Goal: Task Accomplishment & Management: Manage account settings

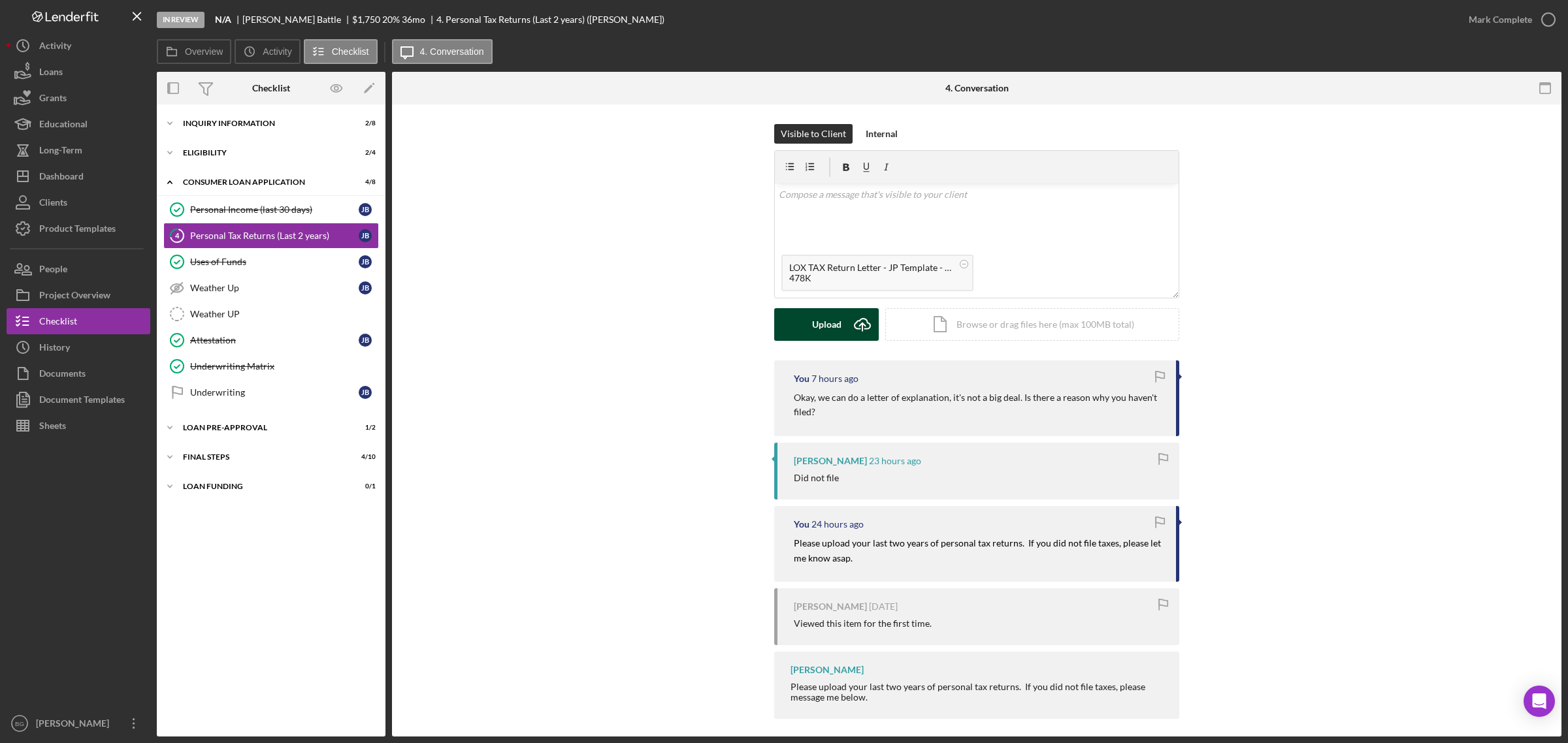
click at [846, 324] on icon "Icon/Upload" at bounding box center [862, 324] width 33 height 33
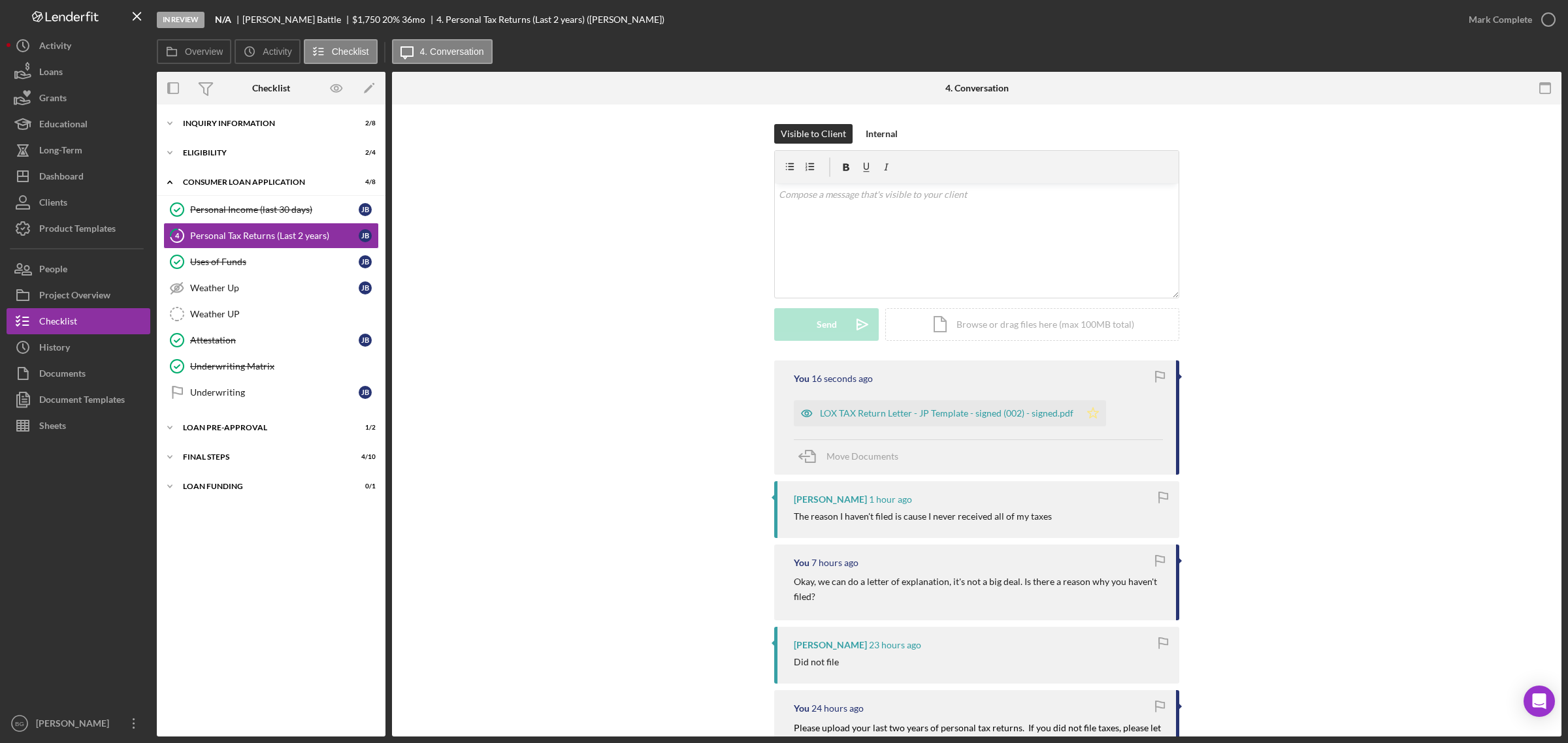
click at [1088, 412] on icon "Icon/Star" at bounding box center [1092, 413] width 26 height 26
click at [1465, 25] on button "Mark Complete" at bounding box center [1508, 19] width 106 height 26
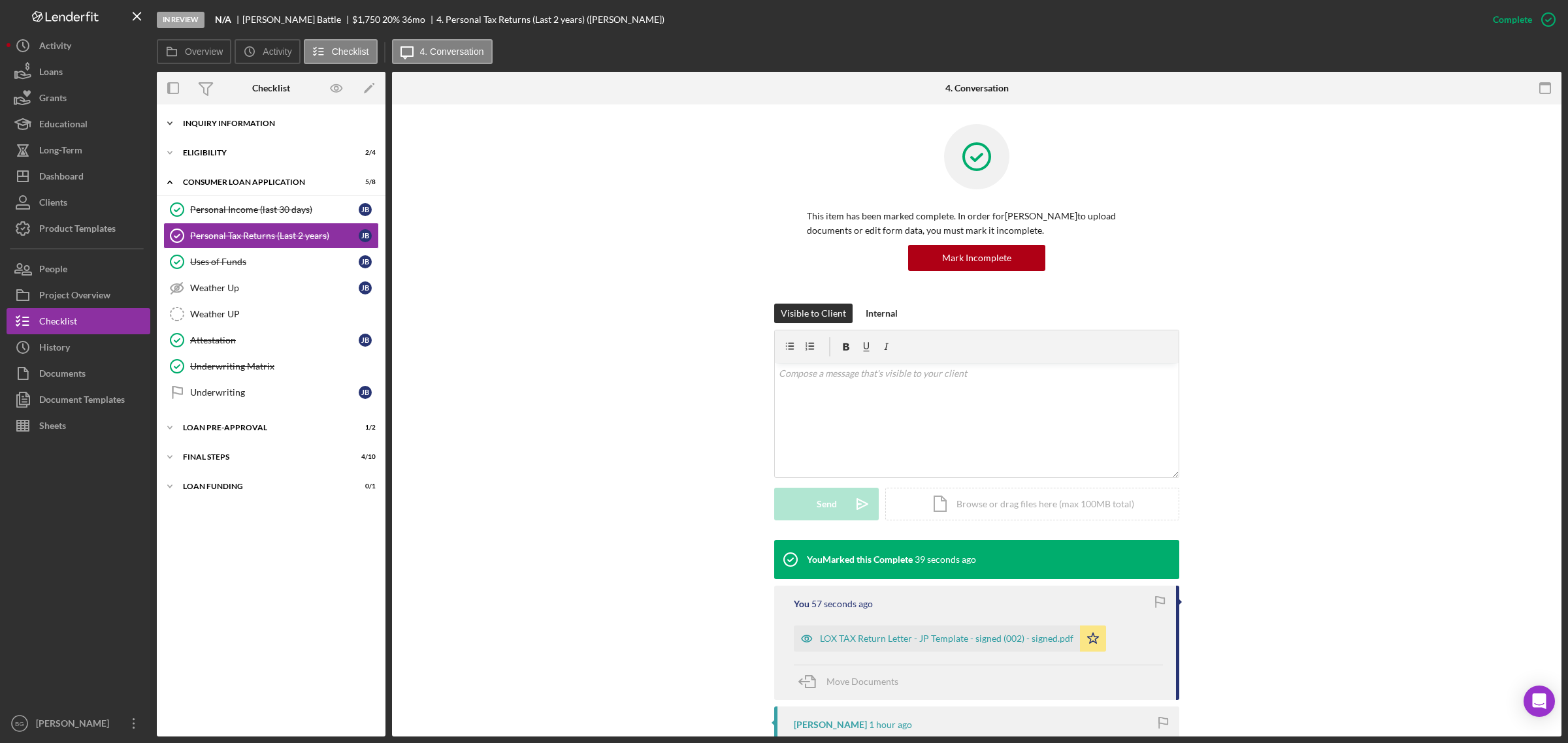
click at [270, 124] on div "Inquiry Information" at bounding box center [275, 123] width 186 height 8
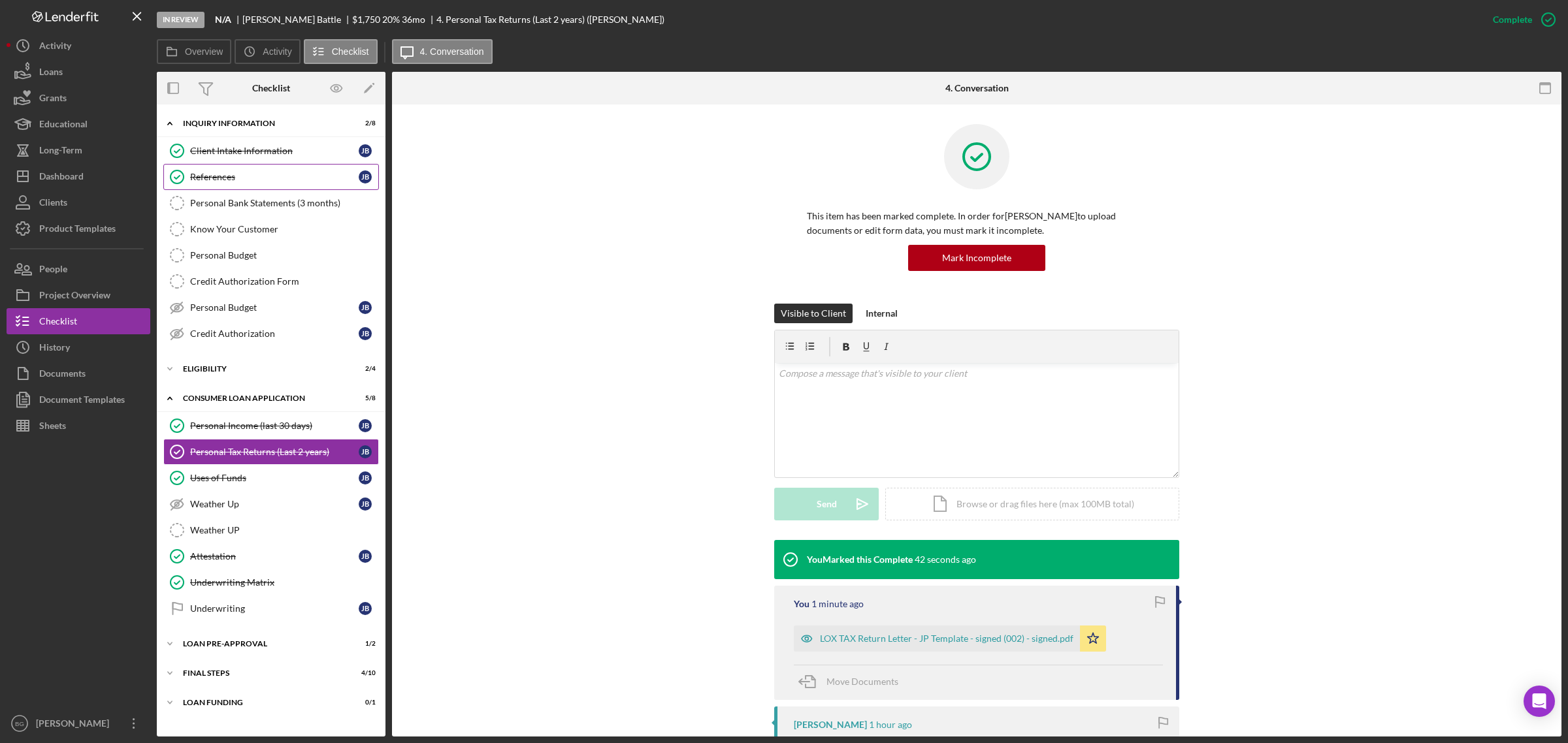
click at [255, 181] on div "References" at bounding box center [274, 177] width 168 height 10
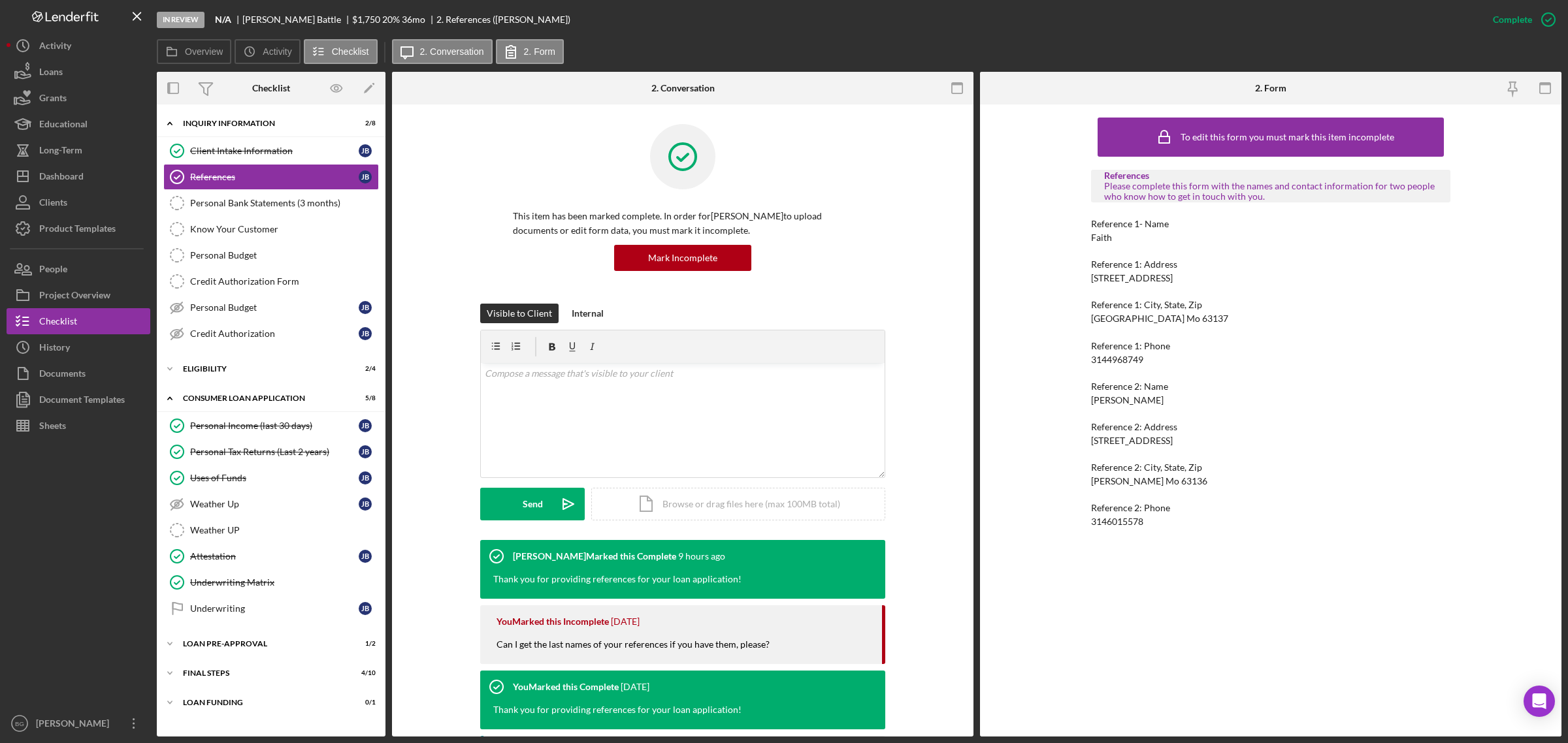
click at [234, 353] on div "Client Intake Information Client Intake Information [PERSON_NAME] References Re…" at bounding box center [271, 245] width 228 height 215
click at [234, 367] on div "Icon/Expander Eligibility 2 / 4" at bounding box center [271, 369] width 228 height 26
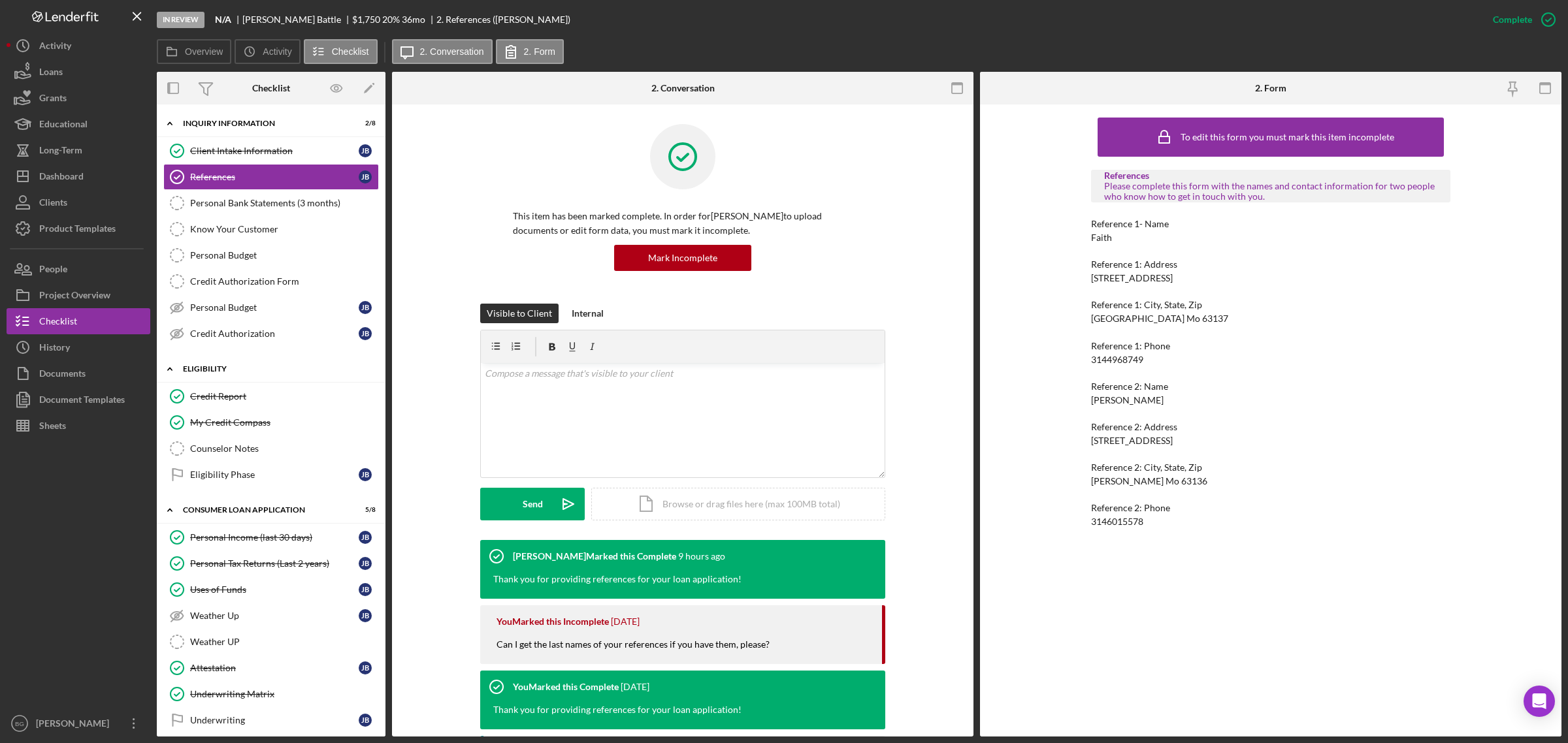
click at [234, 367] on div "Icon/Expander Eligibility 2 / 4" at bounding box center [271, 369] width 228 height 26
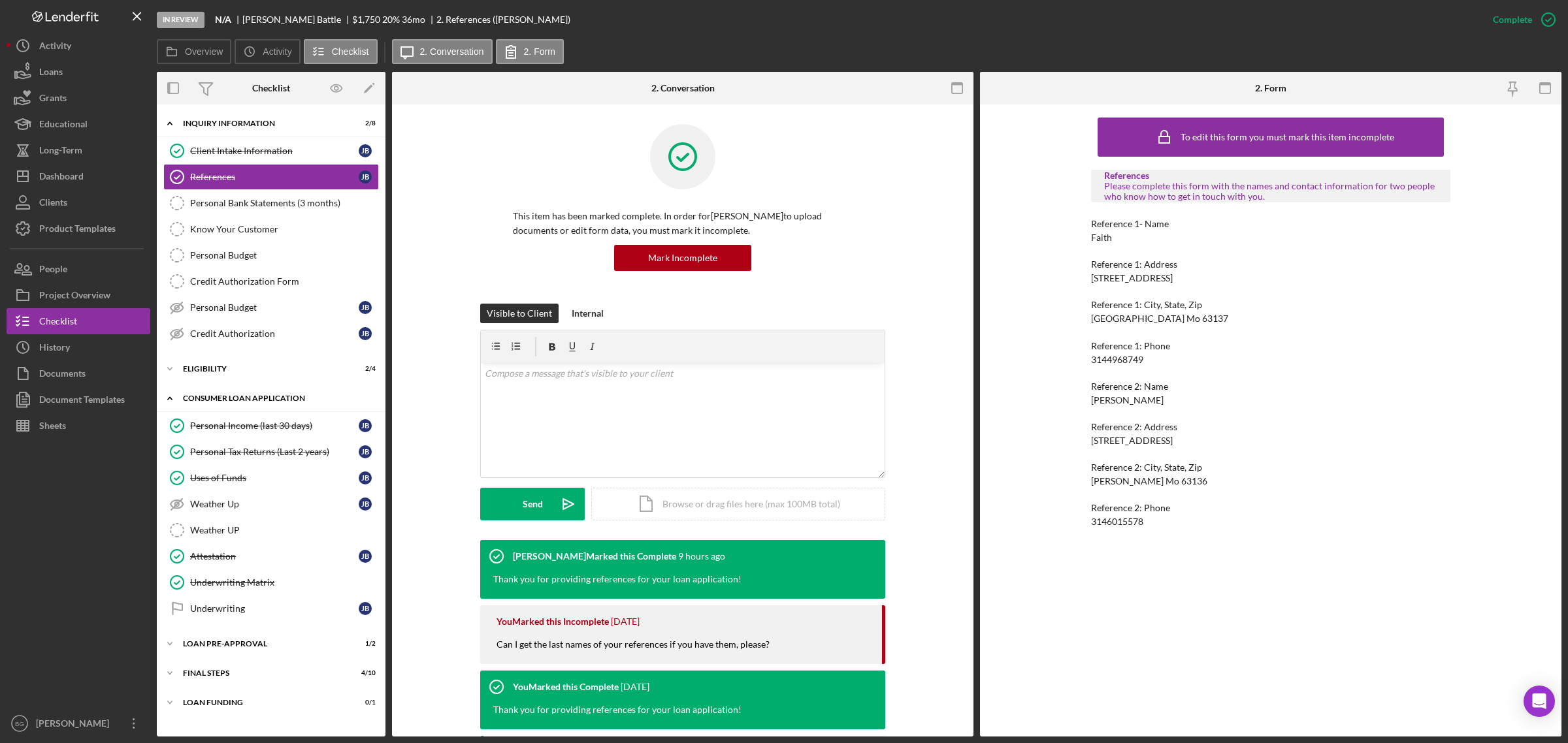
click at [233, 397] on div "Consumer Loan Application" at bounding box center [275, 399] width 186 height 8
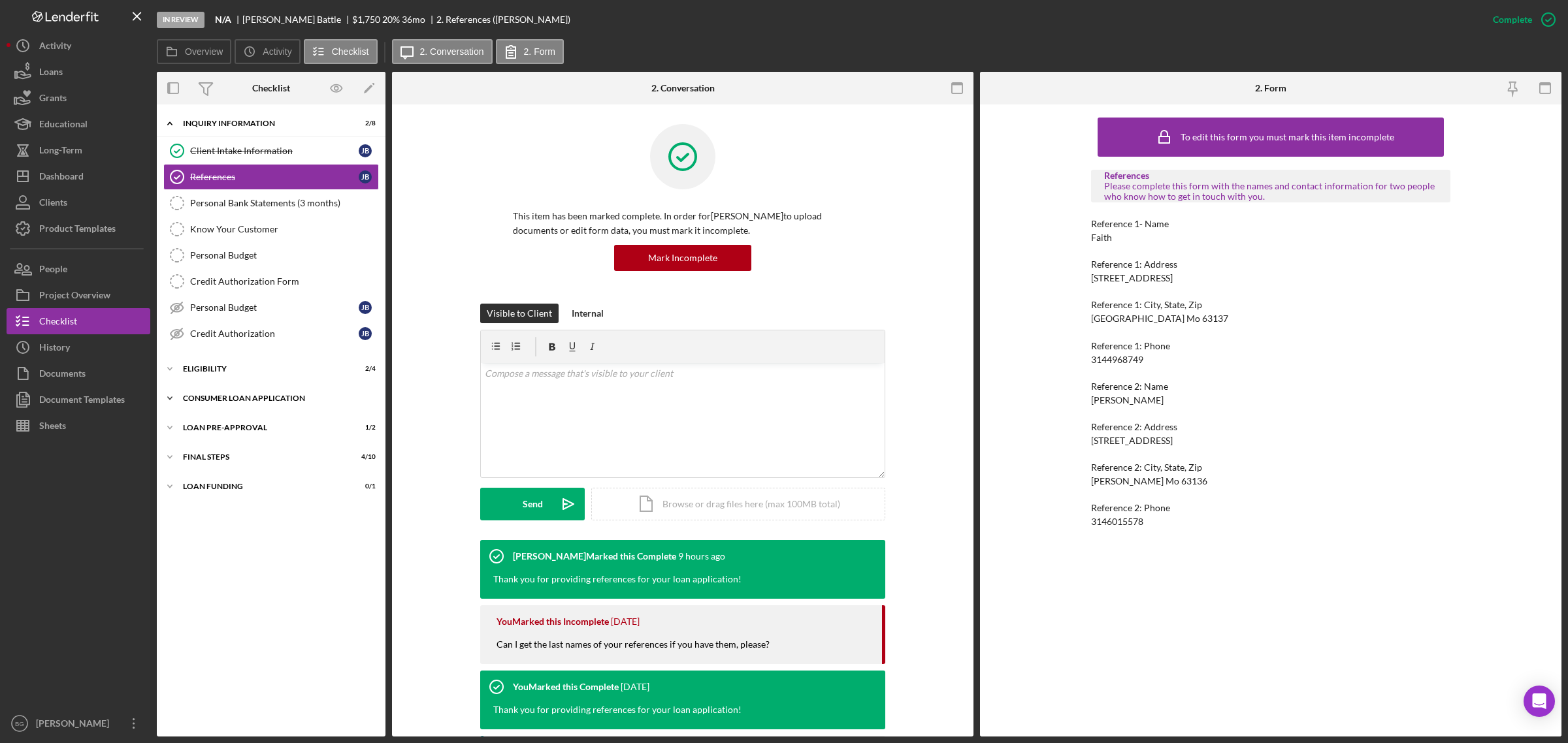
click at [226, 402] on div "Consumer Loan Application" at bounding box center [275, 399] width 186 height 8
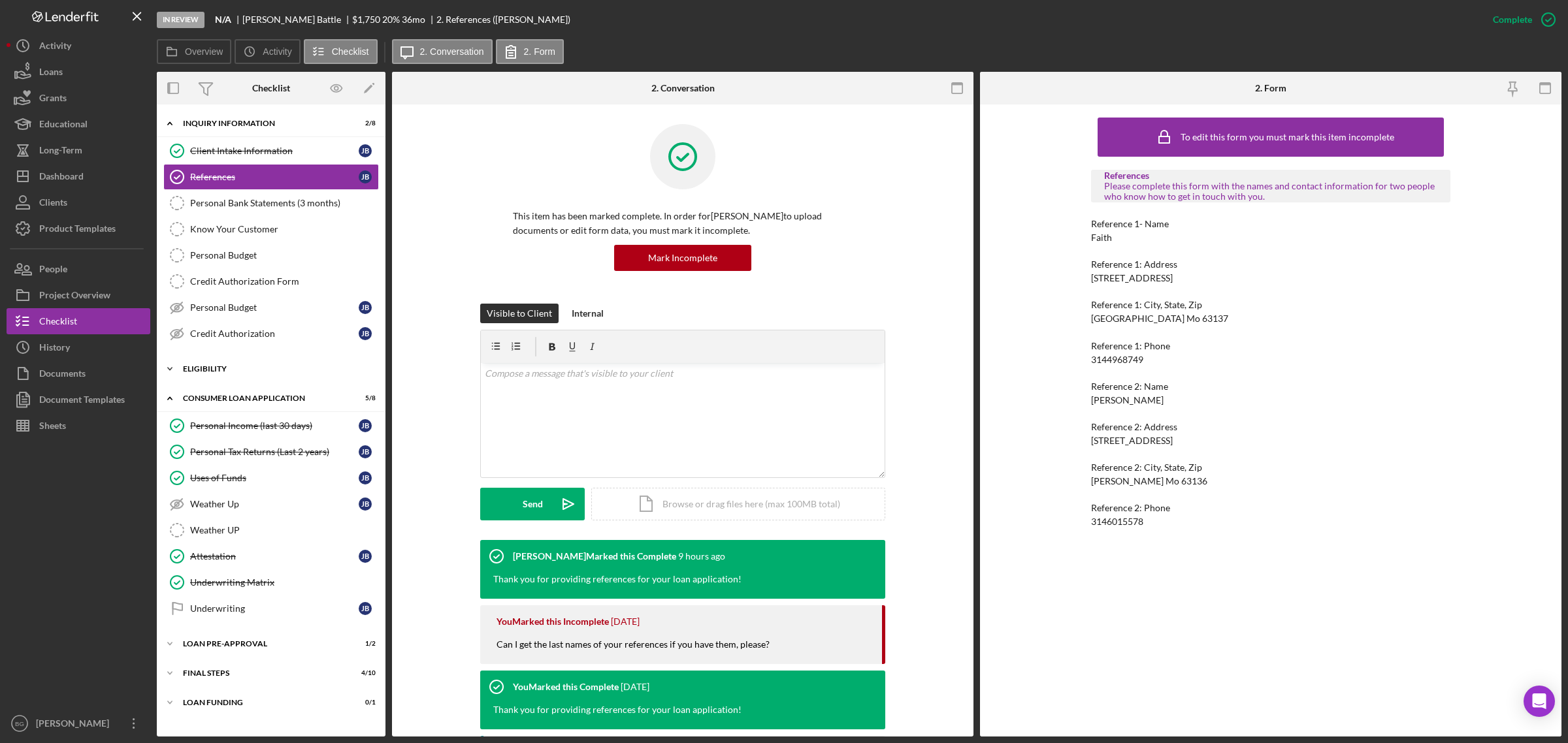
click at [223, 373] on div "Eligibility" at bounding box center [275, 369] width 186 height 8
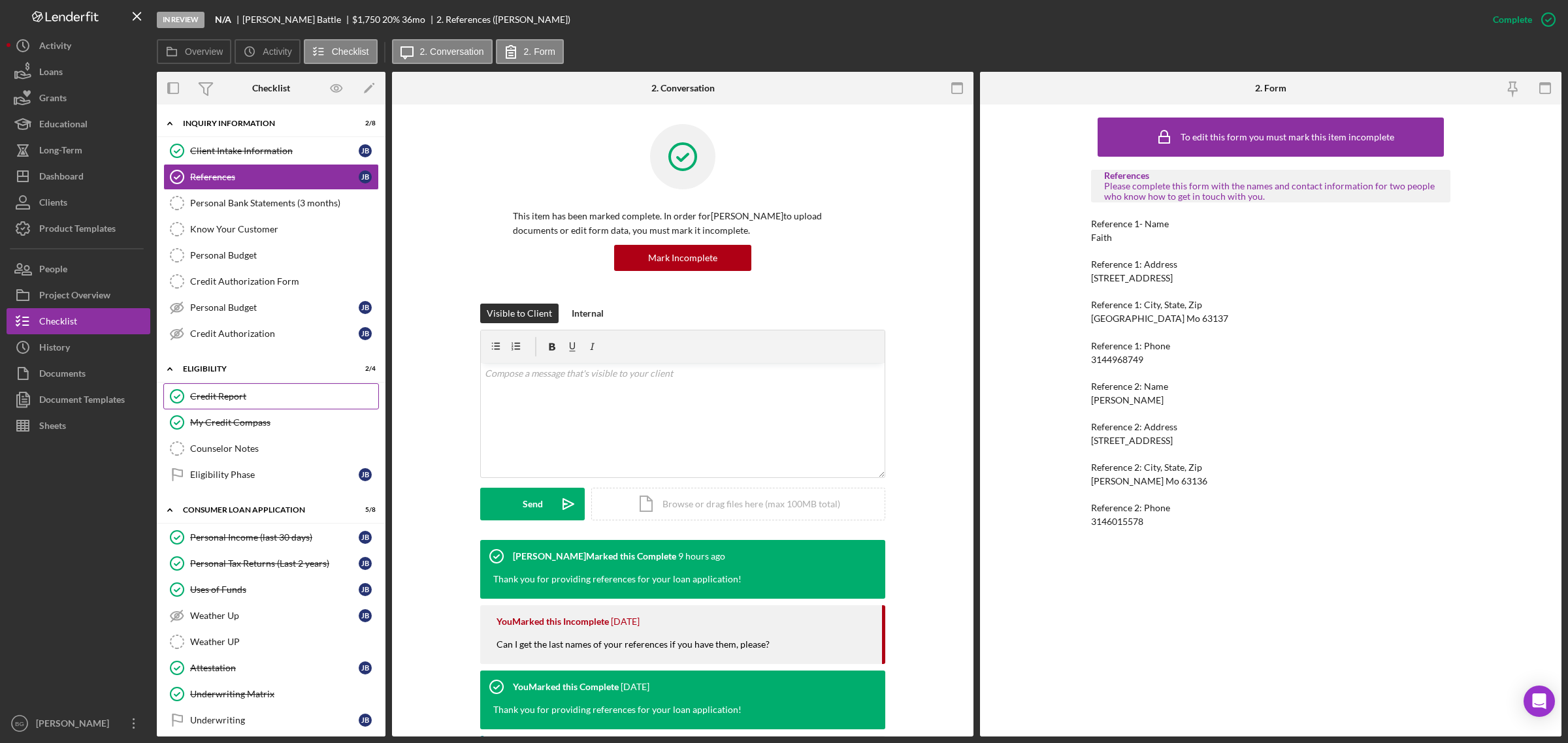
click at [224, 395] on div "Credit Report" at bounding box center [283, 396] width 188 height 10
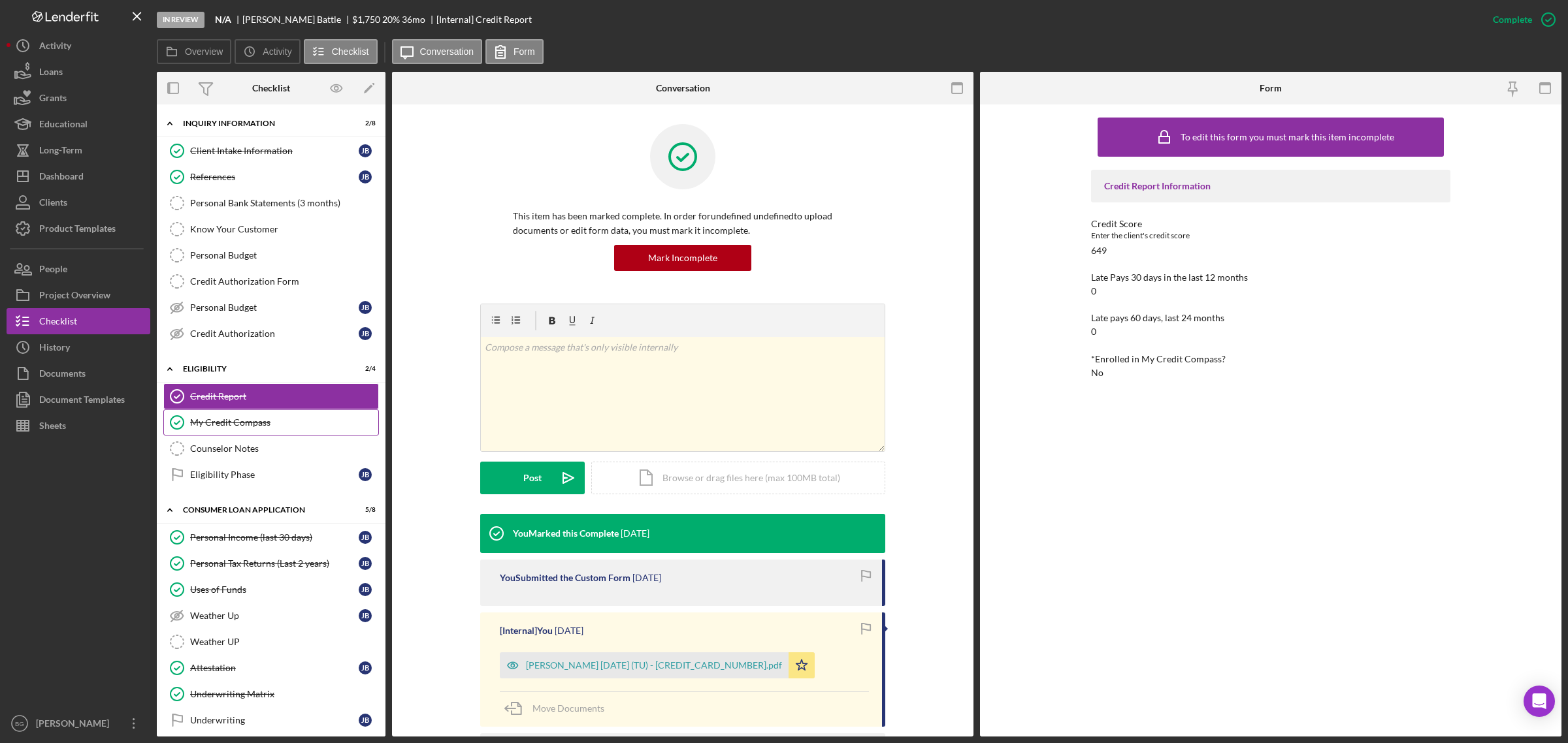
click at [224, 423] on div "My Credit Compass" at bounding box center [283, 422] width 188 height 10
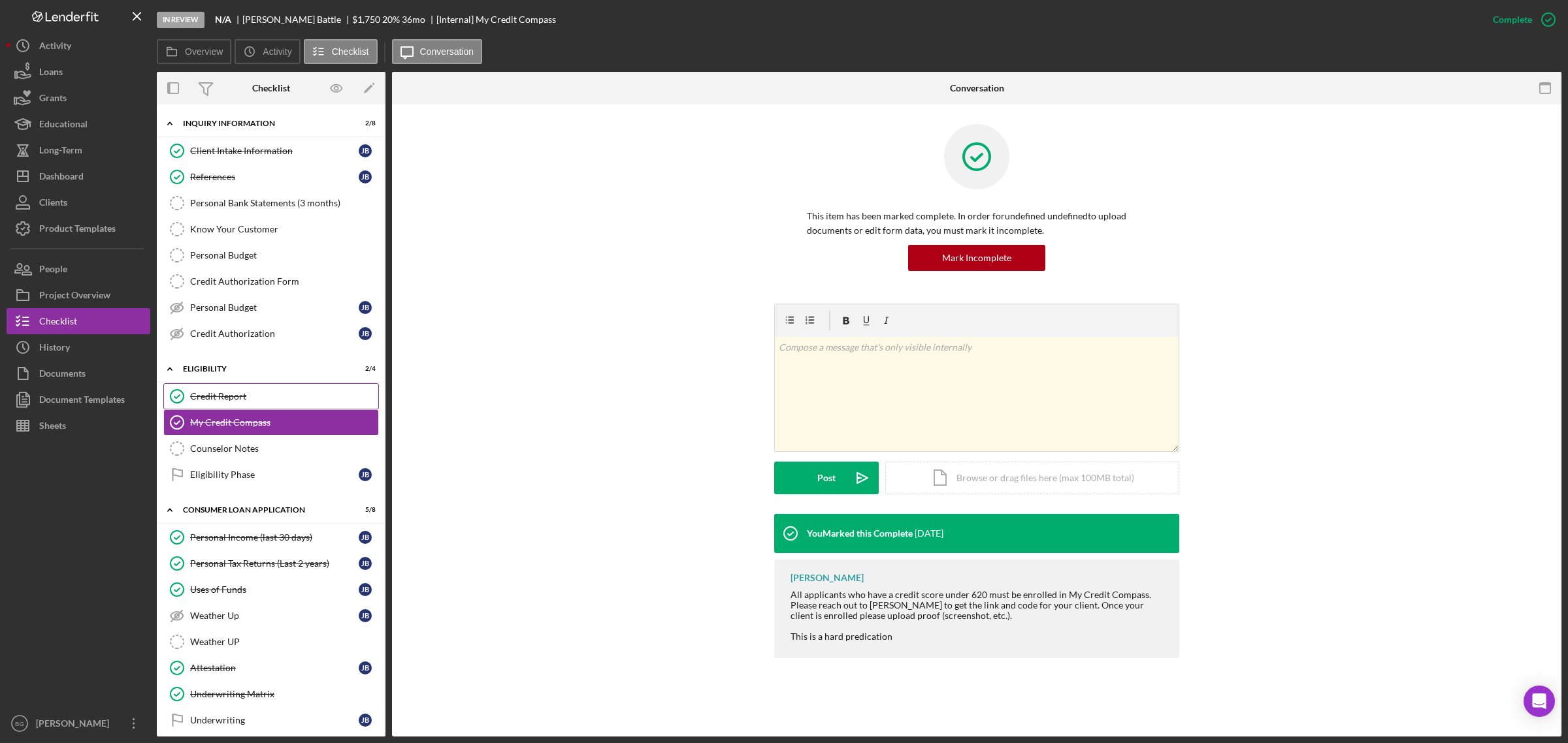
click at [221, 402] on div "Credit Report" at bounding box center [283, 396] width 188 height 10
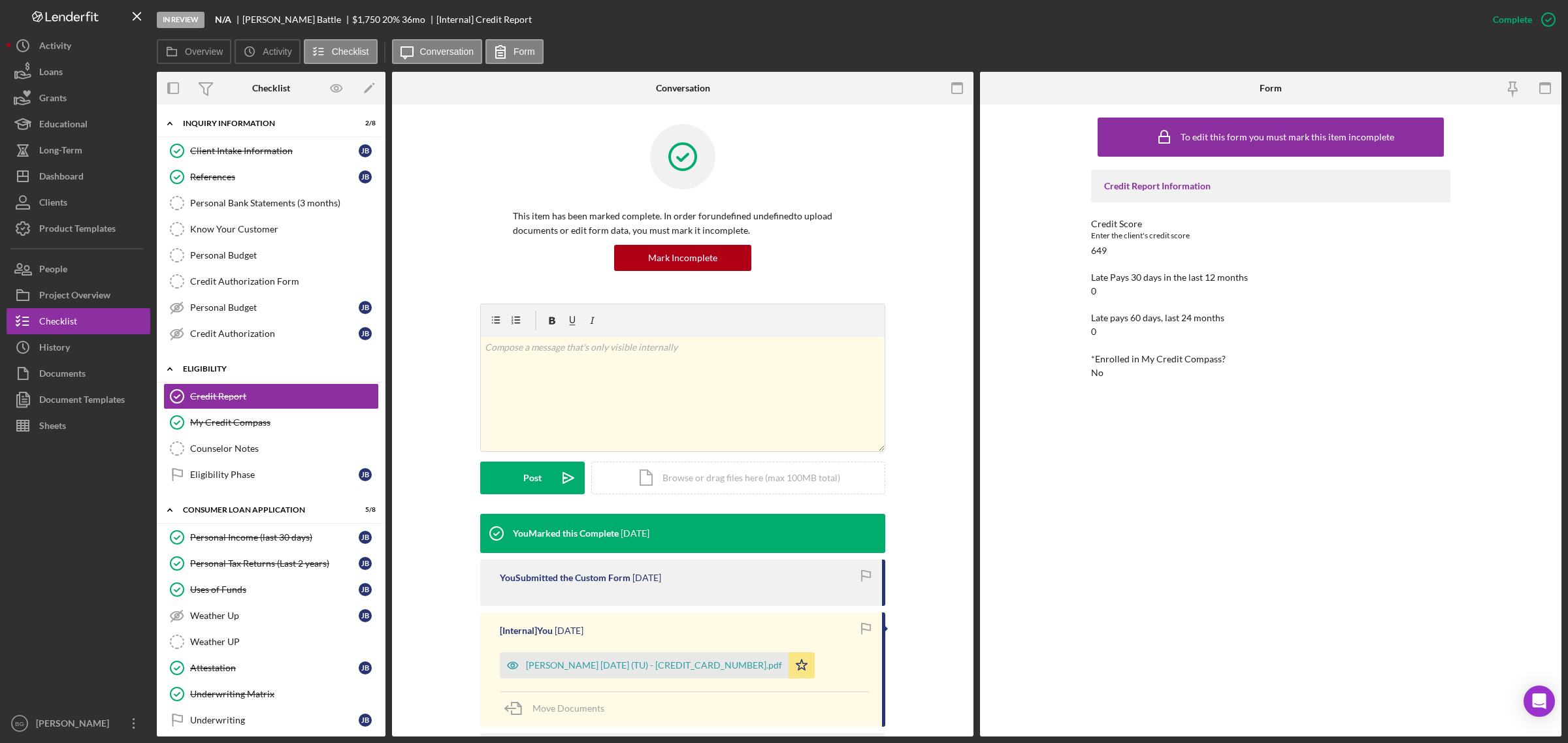
click at [221, 377] on div "Icon/Expander Eligibility 2 / 4" at bounding box center [271, 369] width 228 height 26
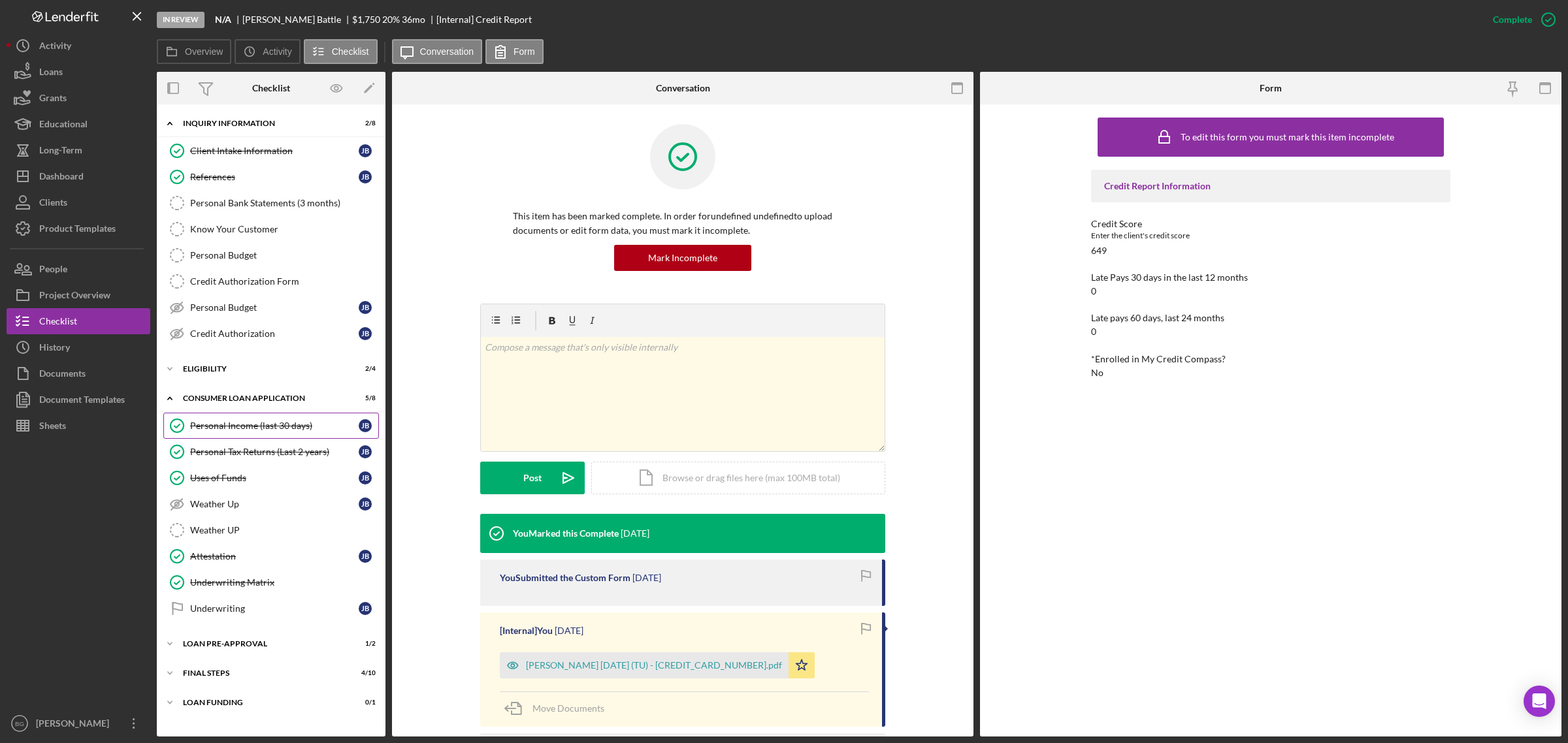
click at [222, 435] on link "Personal Income (last 30 days) Personal Income (last 30 days) [PERSON_NAME]" at bounding box center [271, 425] width 215 height 26
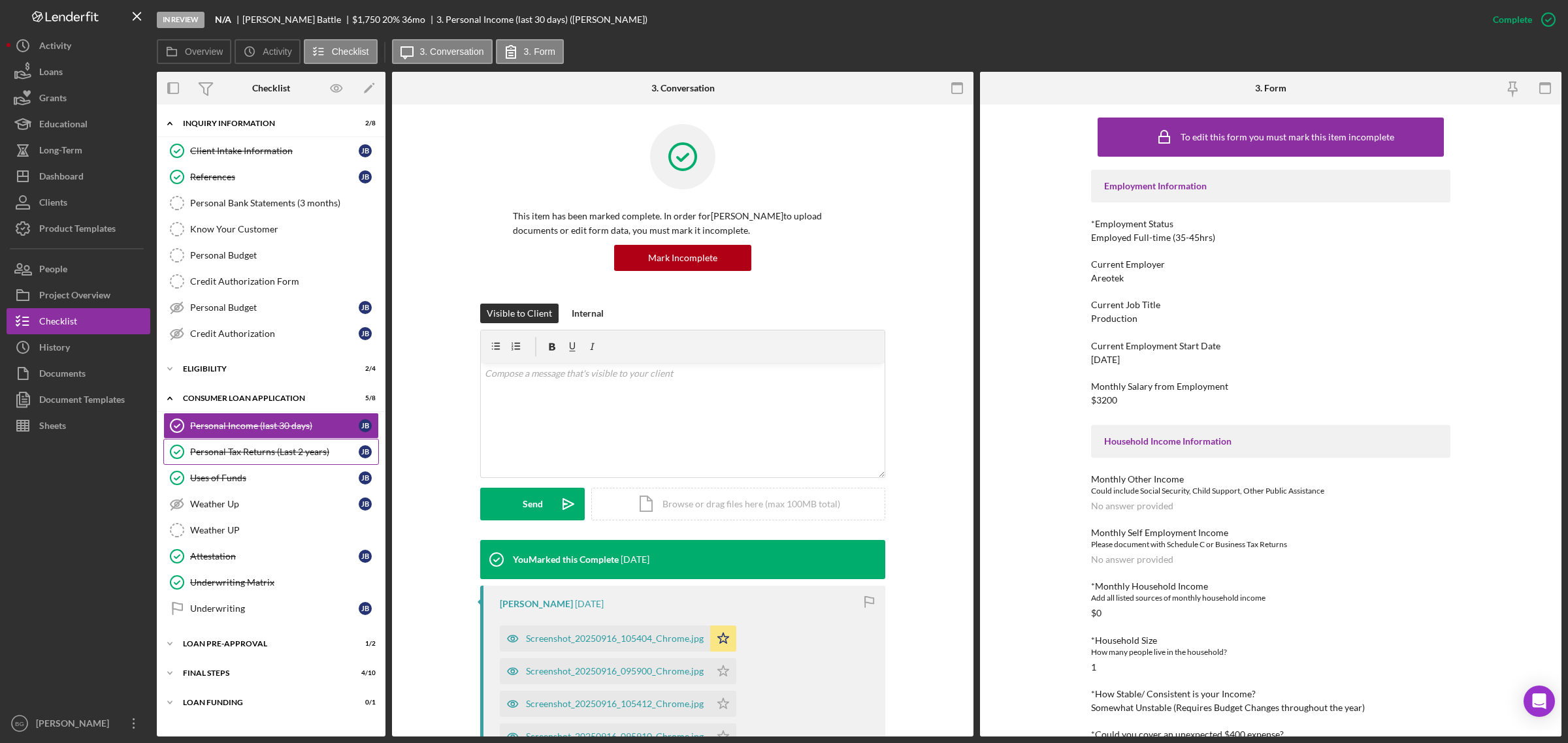
click at [224, 451] on div "Personal Tax Returns (Last 2 years)" at bounding box center [274, 452] width 168 height 10
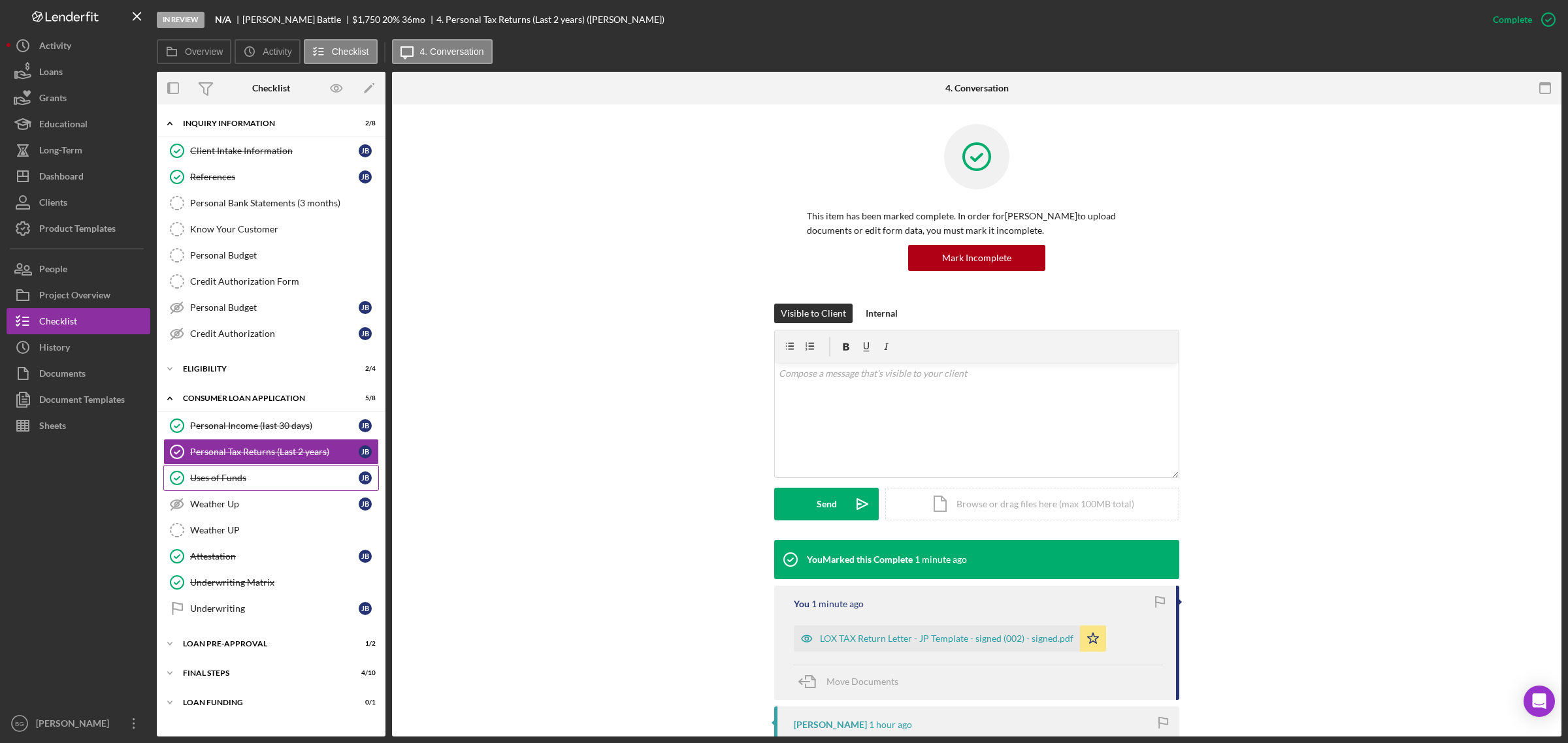
click at [232, 484] on div "Uses of Funds" at bounding box center [274, 478] width 168 height 10
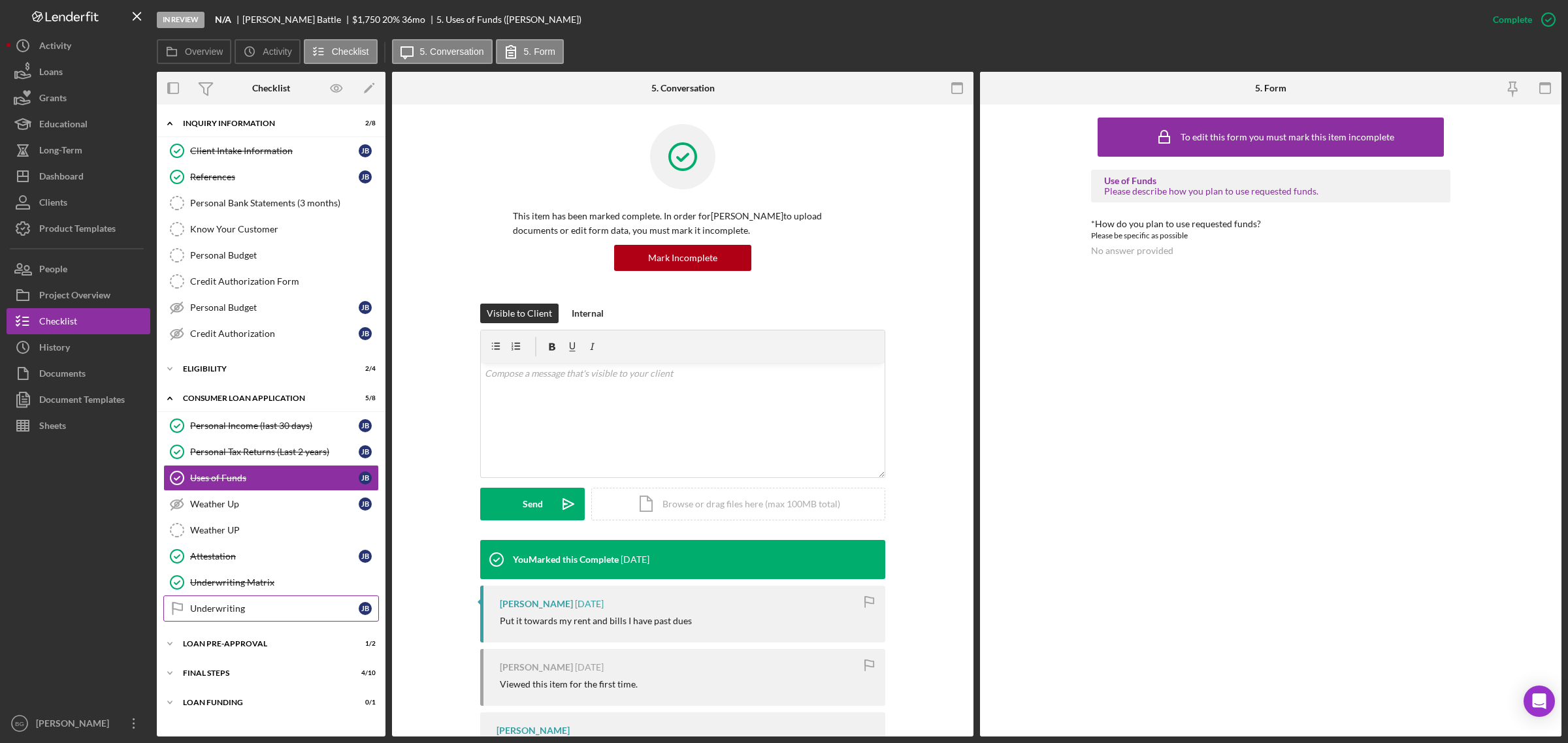
click at [234, 612] on div "Underwriting" at bounding box center [274, 608] width 168 height 10
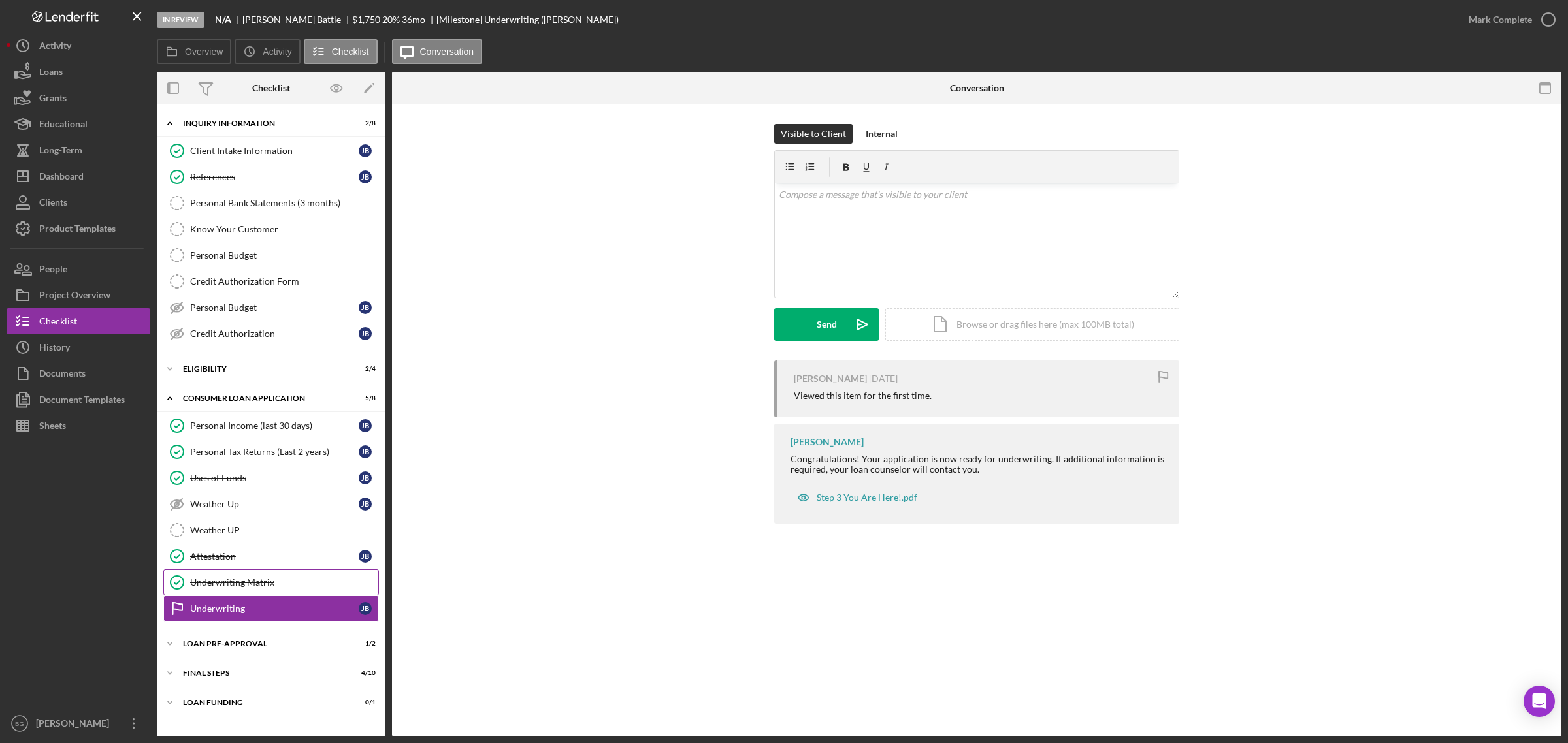
click at [235, 583] on div "Underwriting Matrix" at bounding box center [283, 582] width 188 height 10
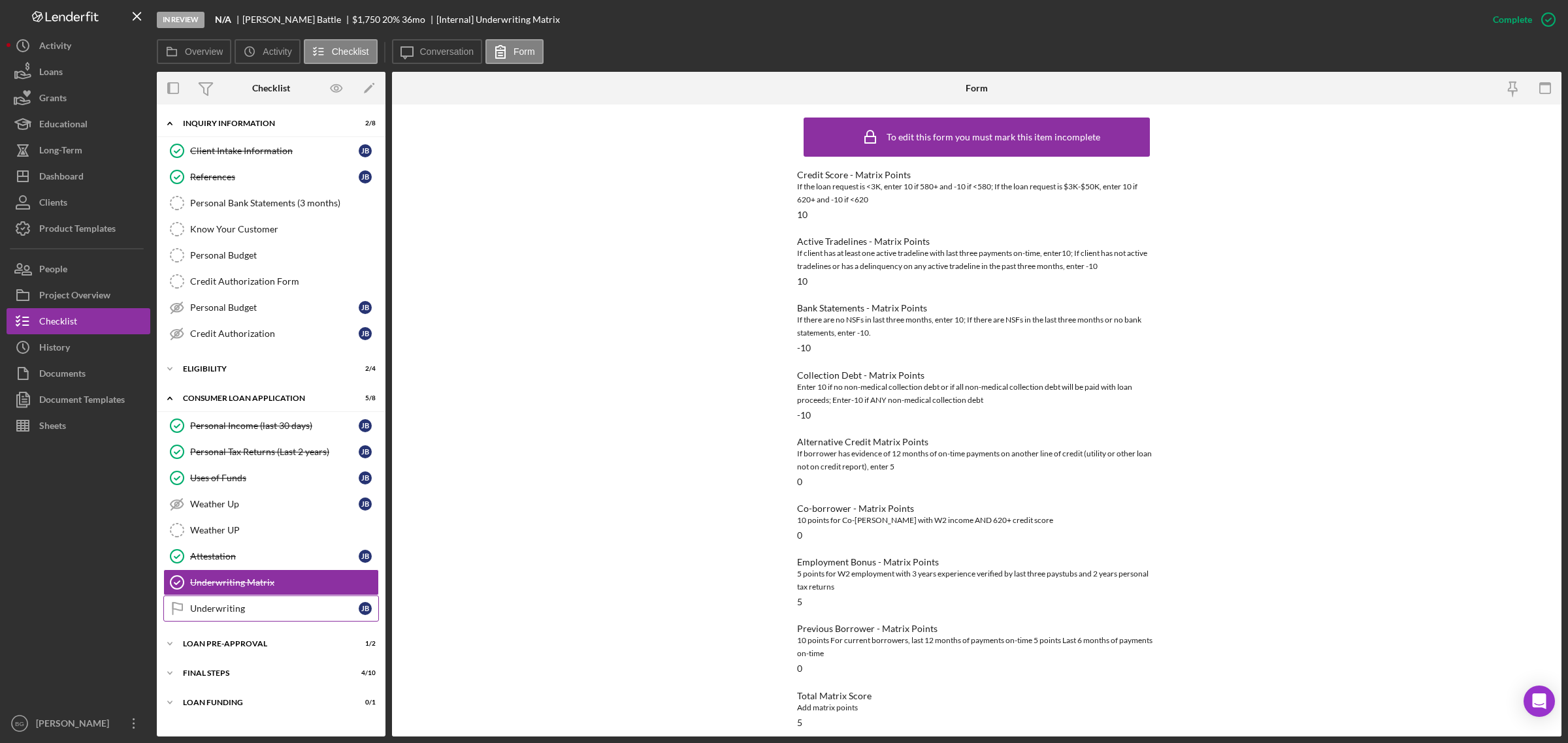
click at [243, 608] on div "Underwriting" at bounding box center [274, 608] width 168 height 10
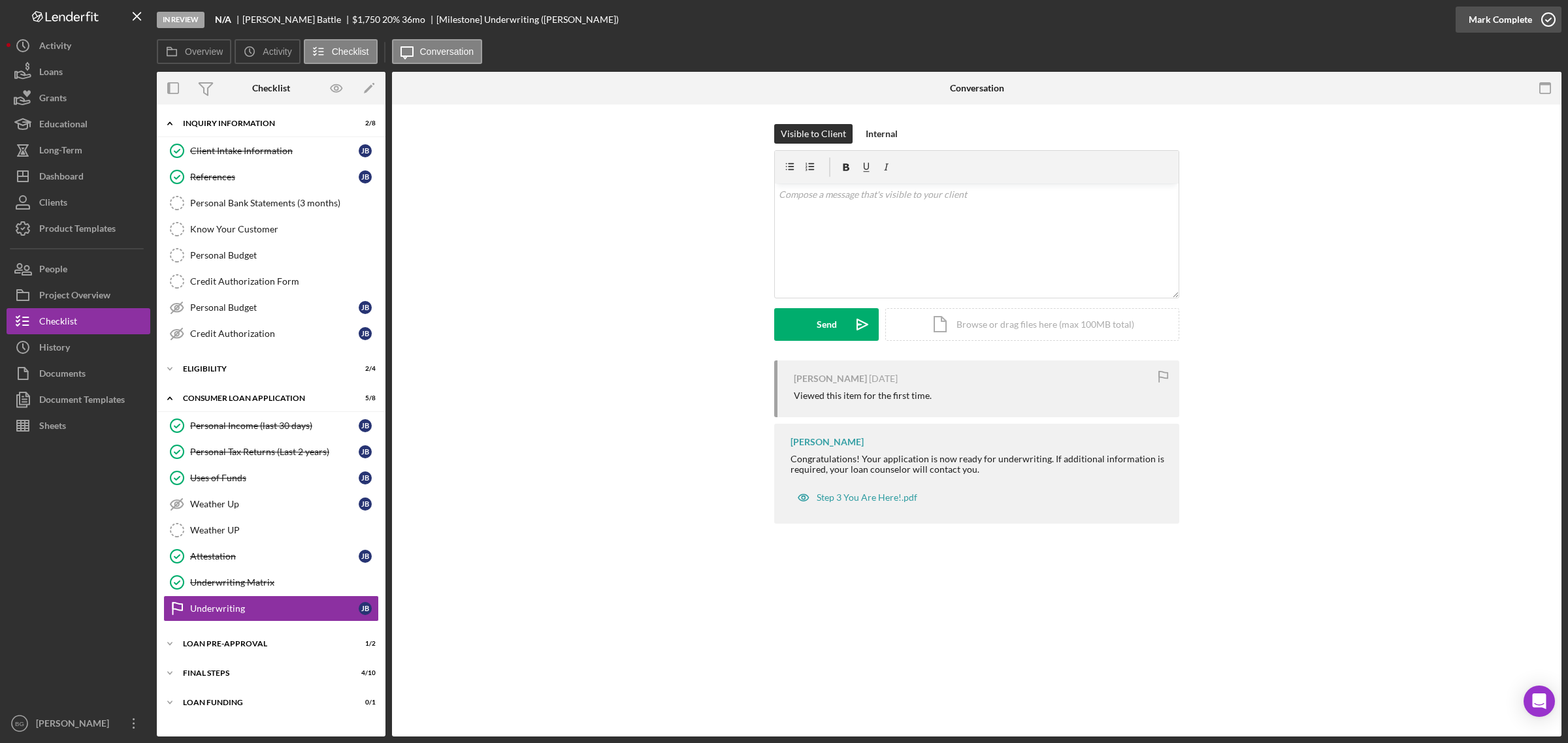
click at [1476, 24] on div "Mark Complete" at bounding box center [1500, 19] width 63 height 26
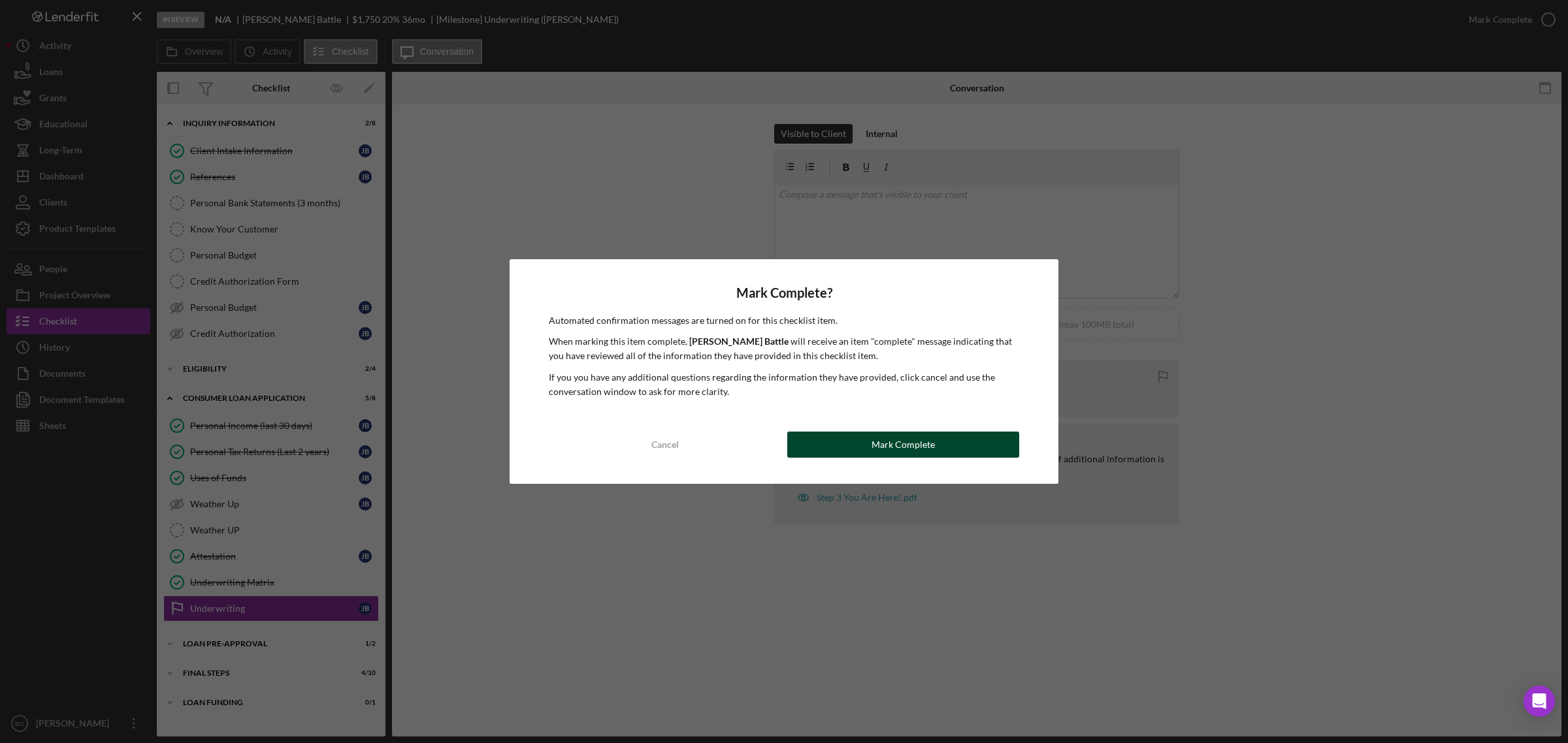
click at [842, 454] on button "Mark Complete" at bounding box center [903, 444] width 232 height 26
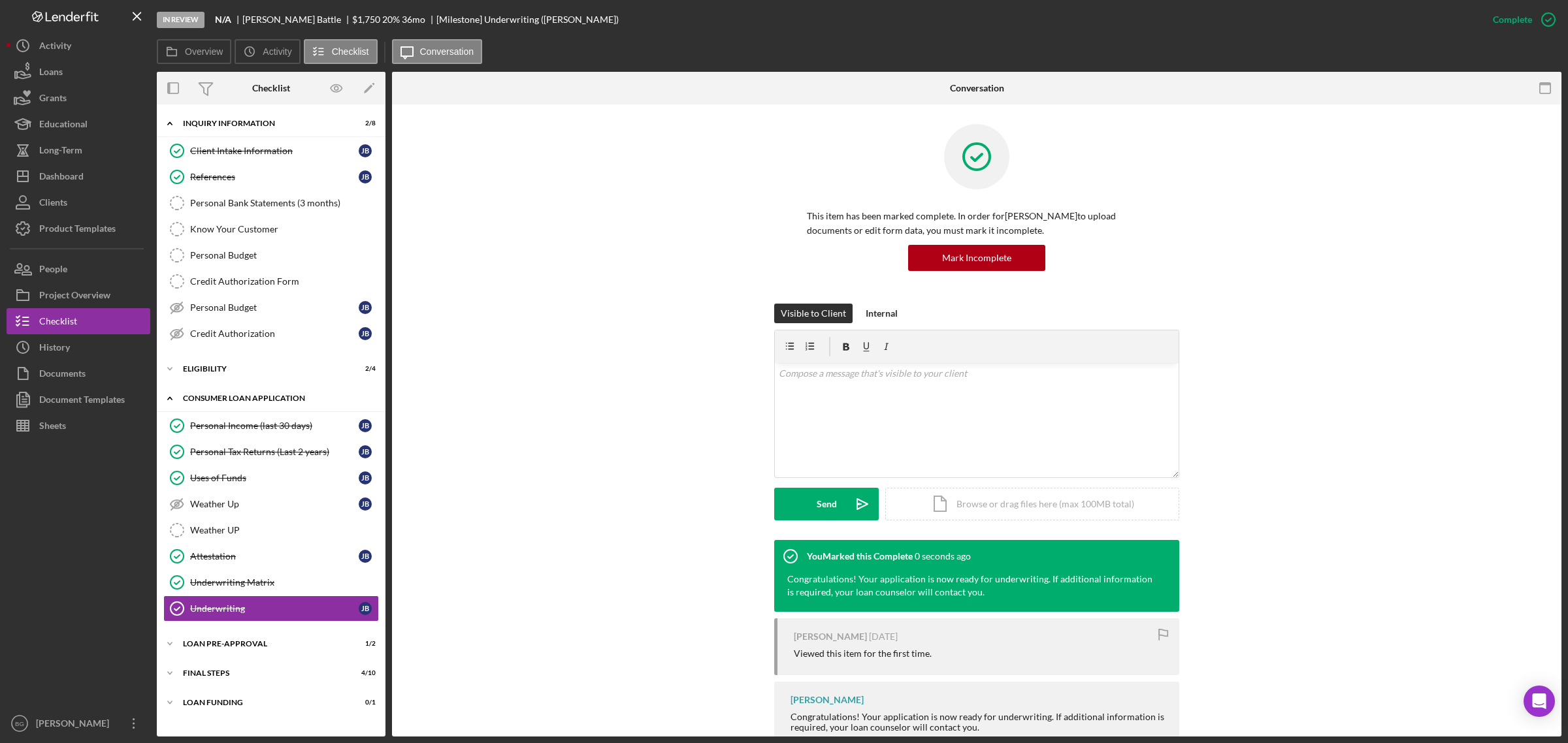
click at [239, 396] on div "Icon/Expander Consumer Loan Application 6 / 8" at bounding box center [271, 398] width 228 height 26
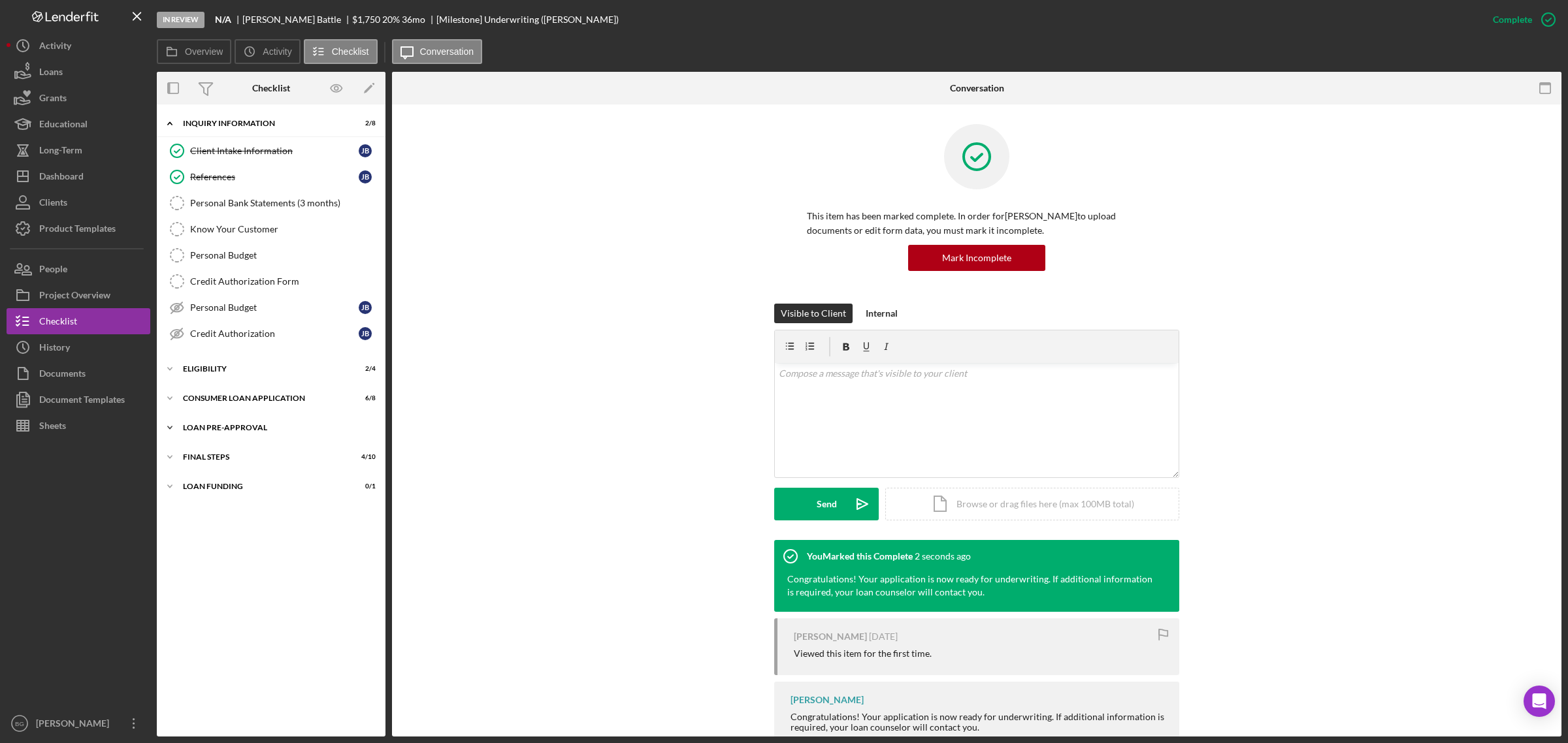
click at [228, 435] on div "Icon/Expander Loan Pre-Approval 1 / 2" at bounding box center [271, 428] width 228 height 26
click at [230, 512] on div "Icon/Expander FINAL STEPS 4 / 10" at bounding box center [271, 516] width 228 height 26
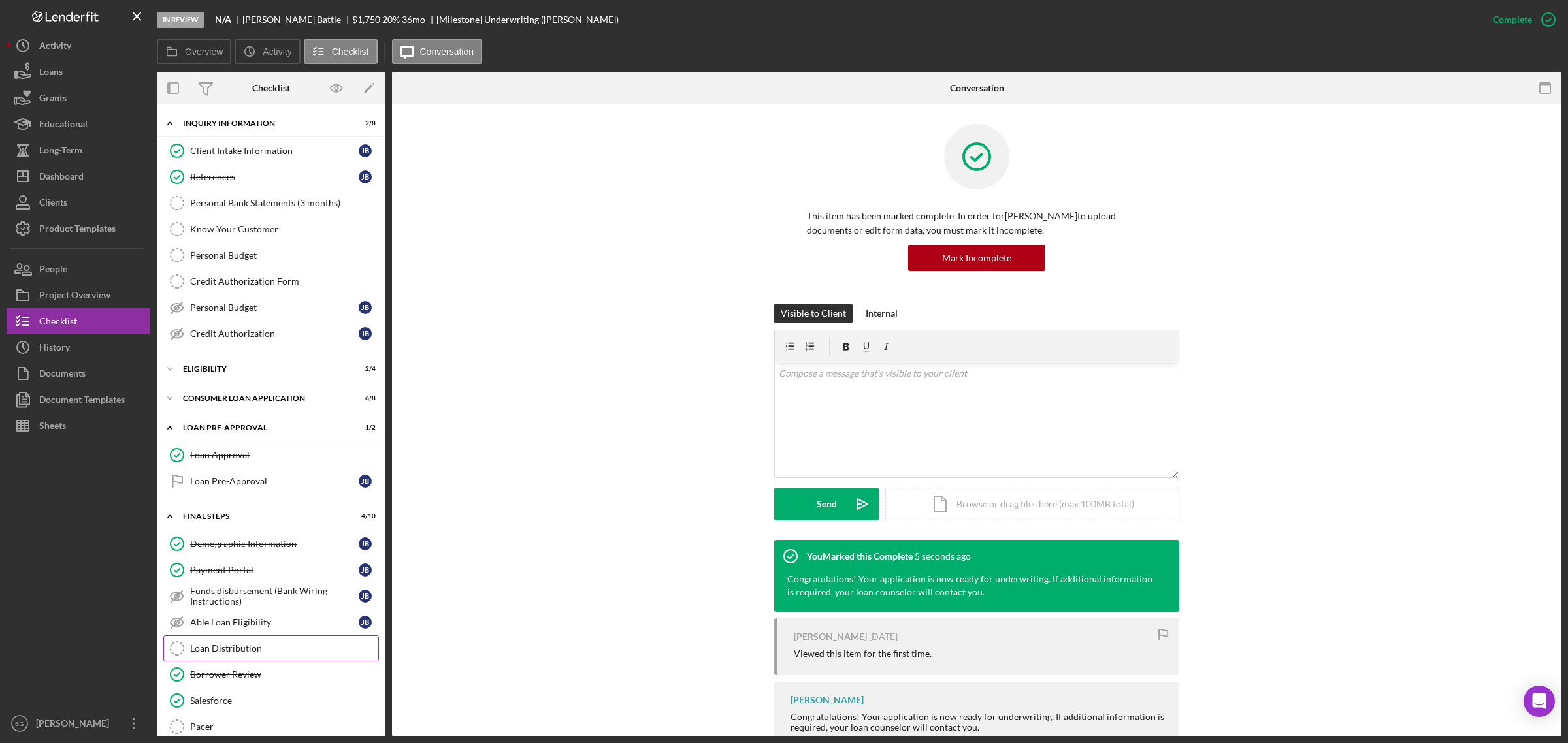
click at [246, 653] on div "Loan Distribution" at bounding box center [283, 648] width 188 height 10
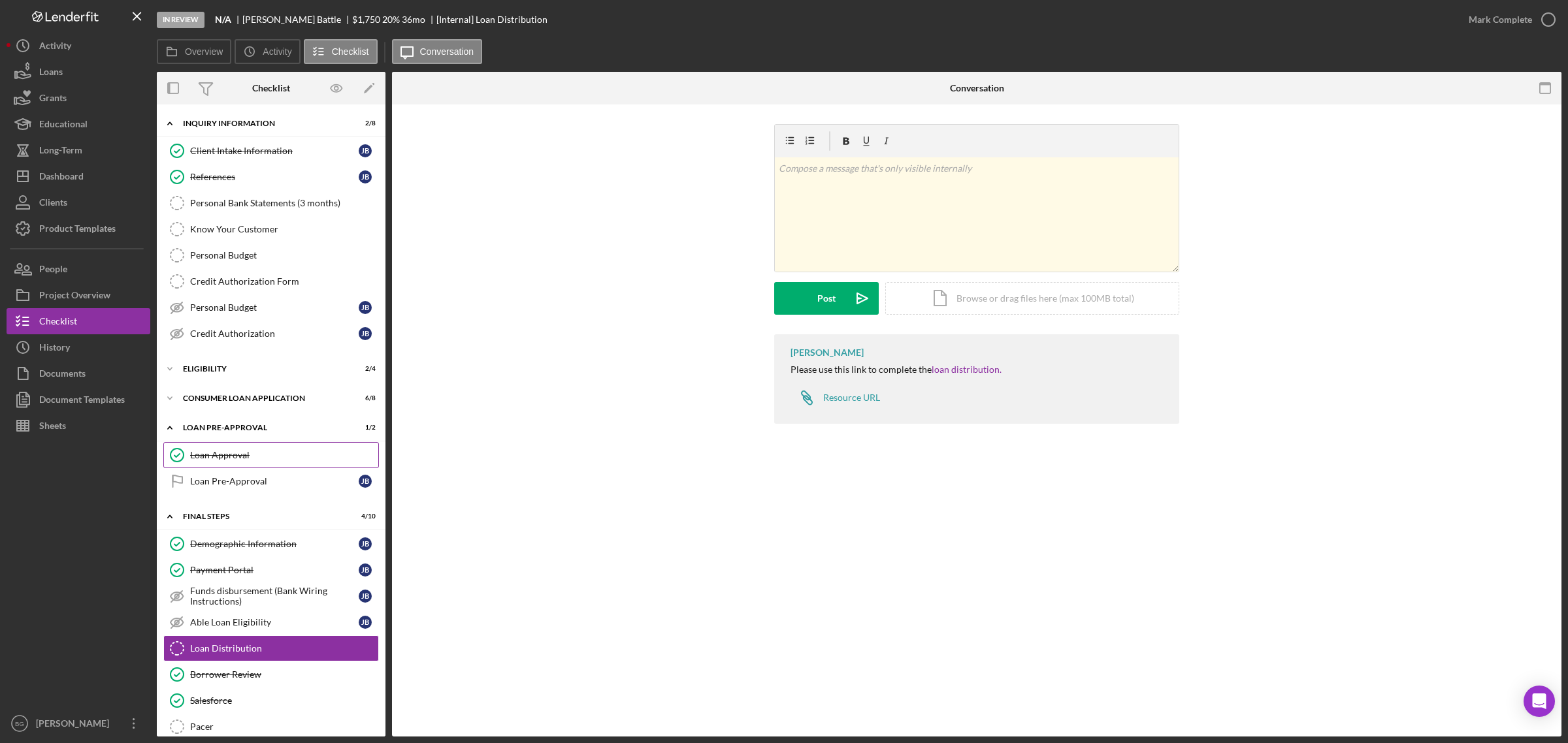
click at [226, 455] on div "Loan Approval" at bounding box center [283, 455] width 188 height 10
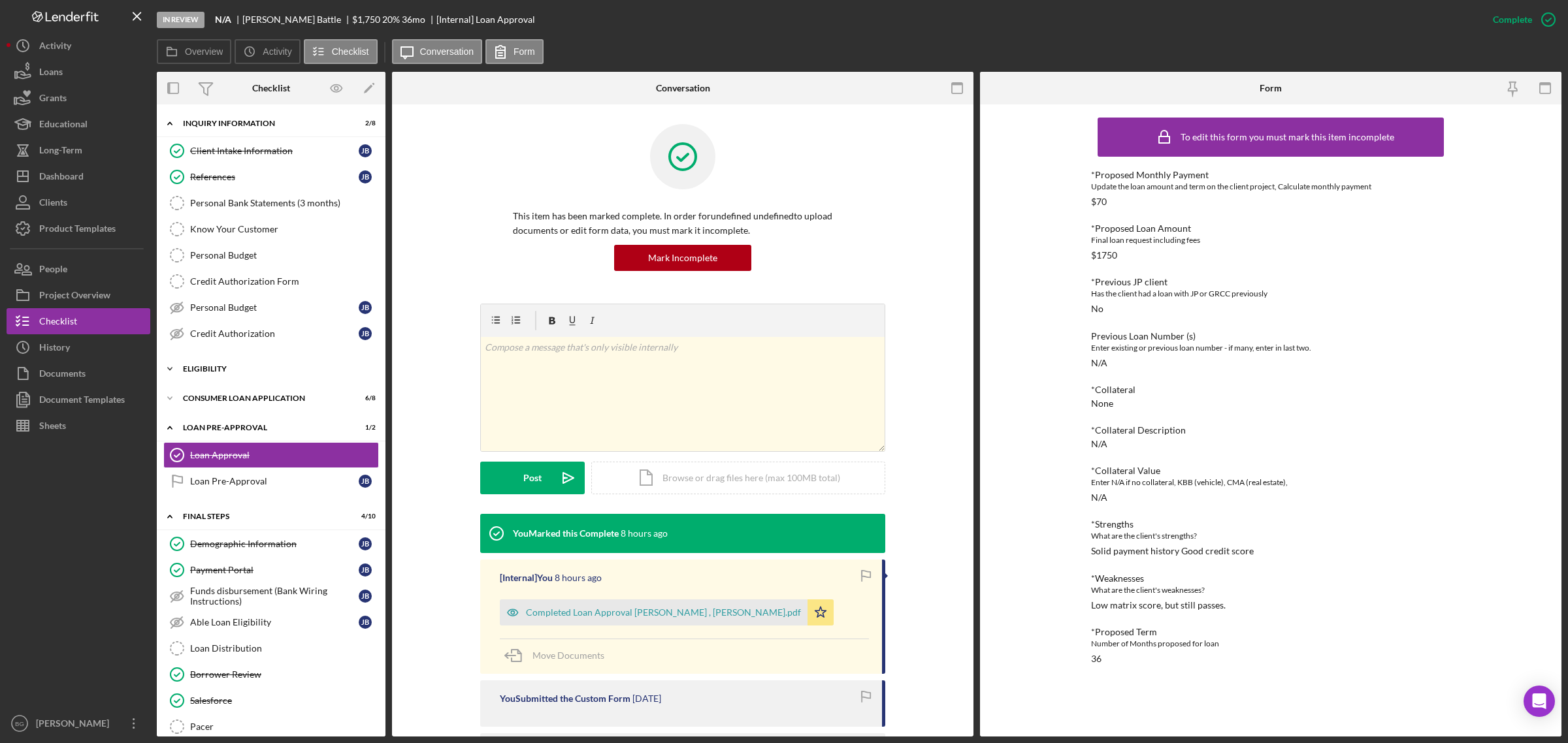
click at [275, 373] on div "Eligibility" at bounding box center [275, 369] width 186 height 8
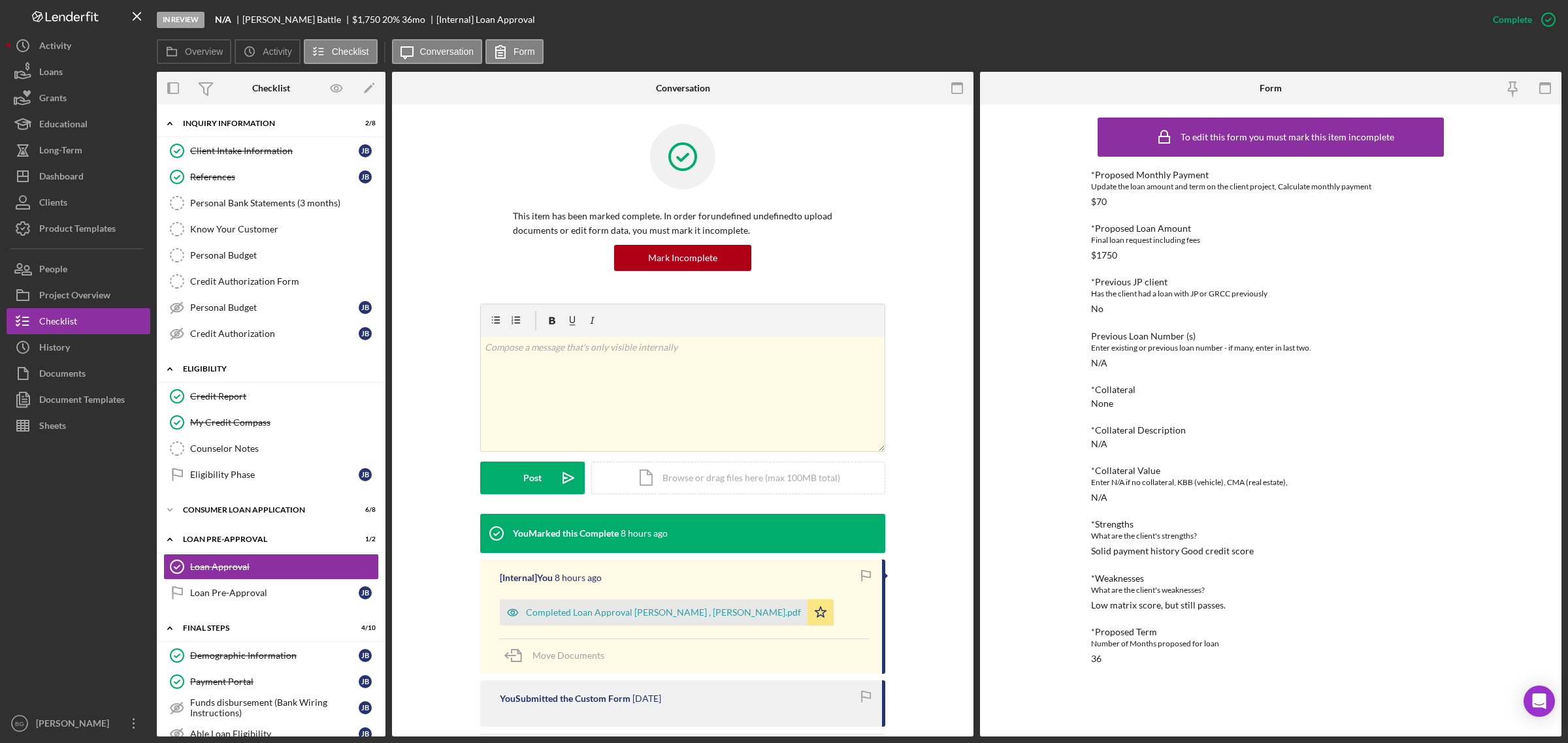
click at [275, 373] on div "Eligibility" at bounding box center [275, 369] width 186 height 8
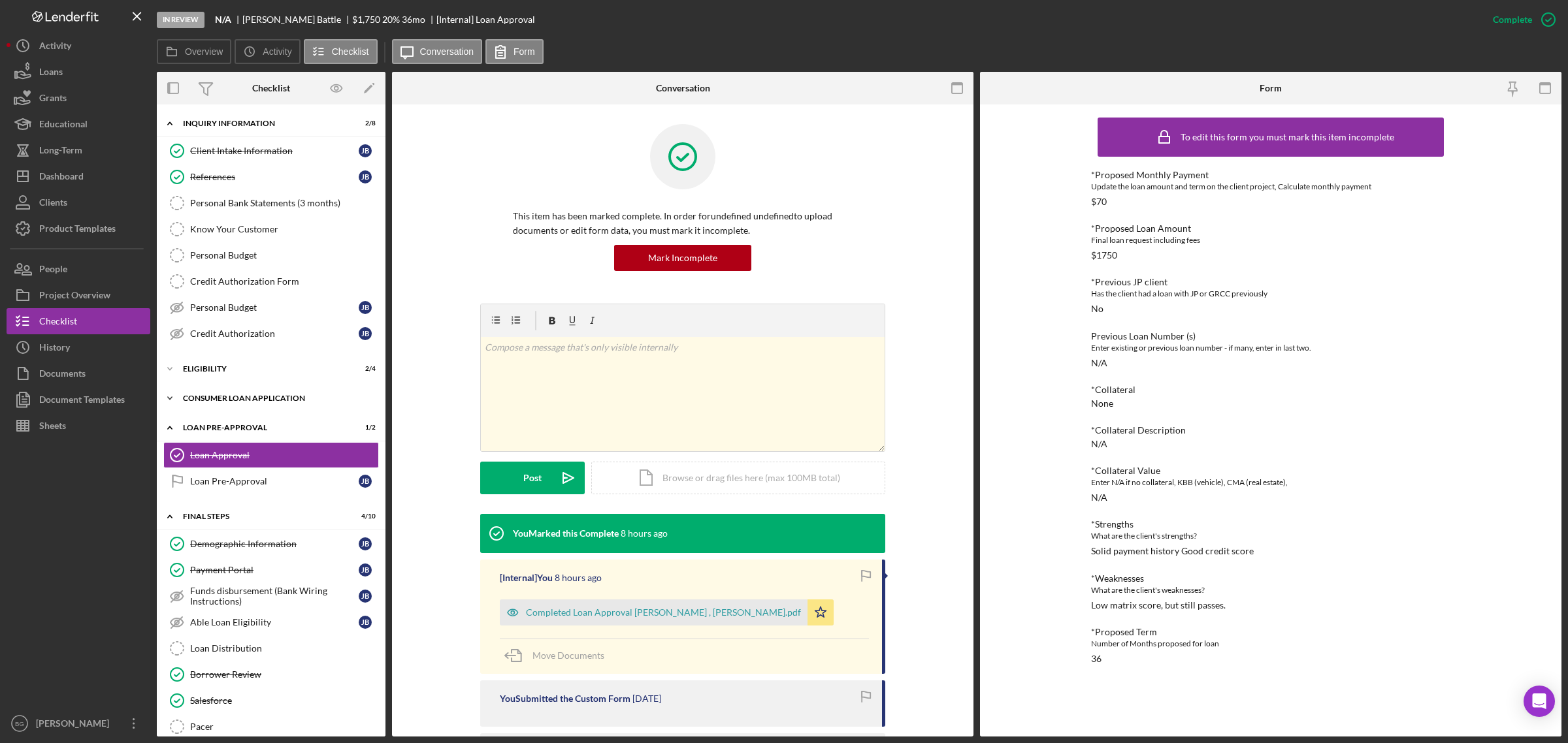
click at [271, 390] on div "Icon/Expander Consumer Loan Application 6 / 8" at bounding box center [271, 398] width 228 height 26
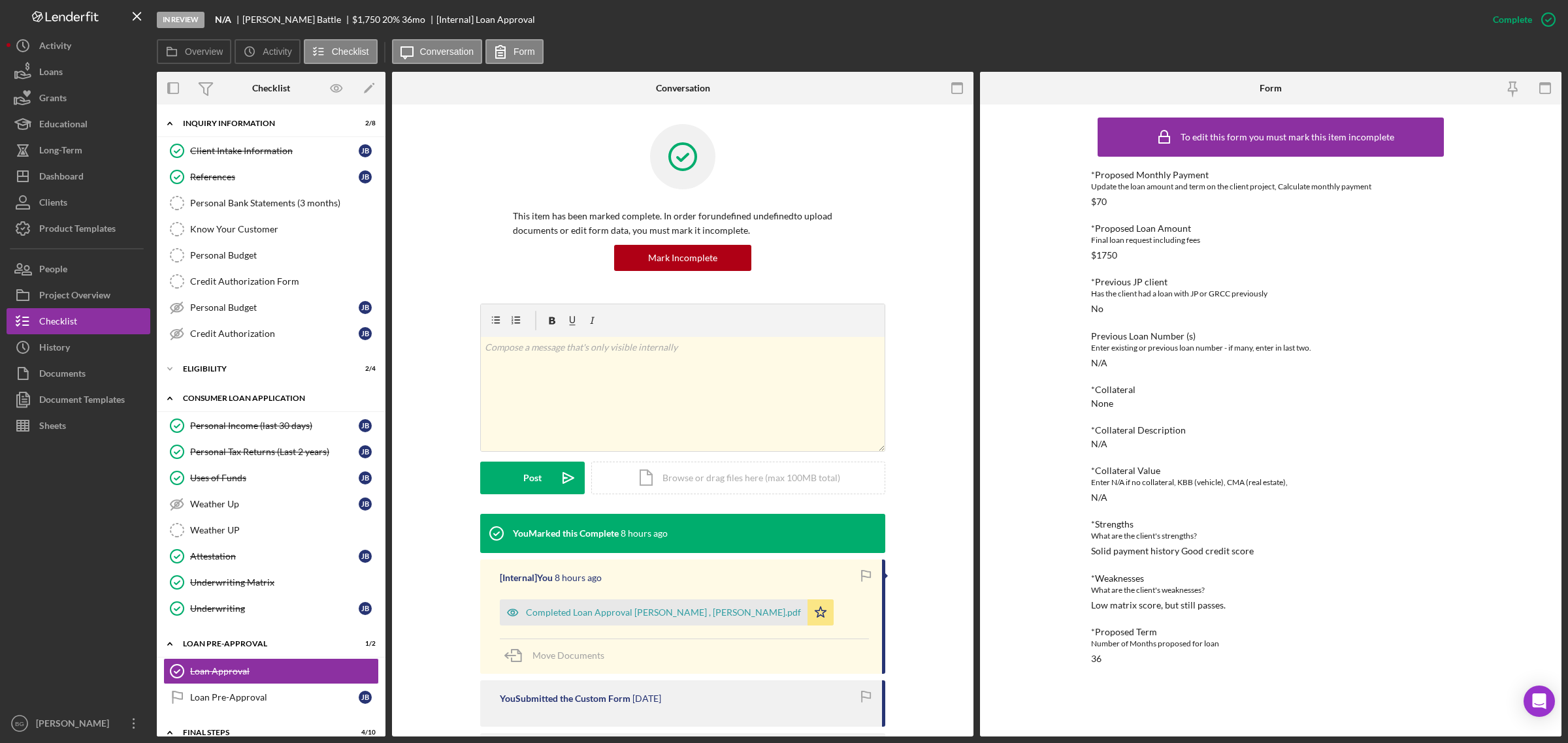
click at [271, 390] on div "Icon/Expander Consumer Loan Application 6 / 8" at bounding box center [271, 398] width 228 height 26
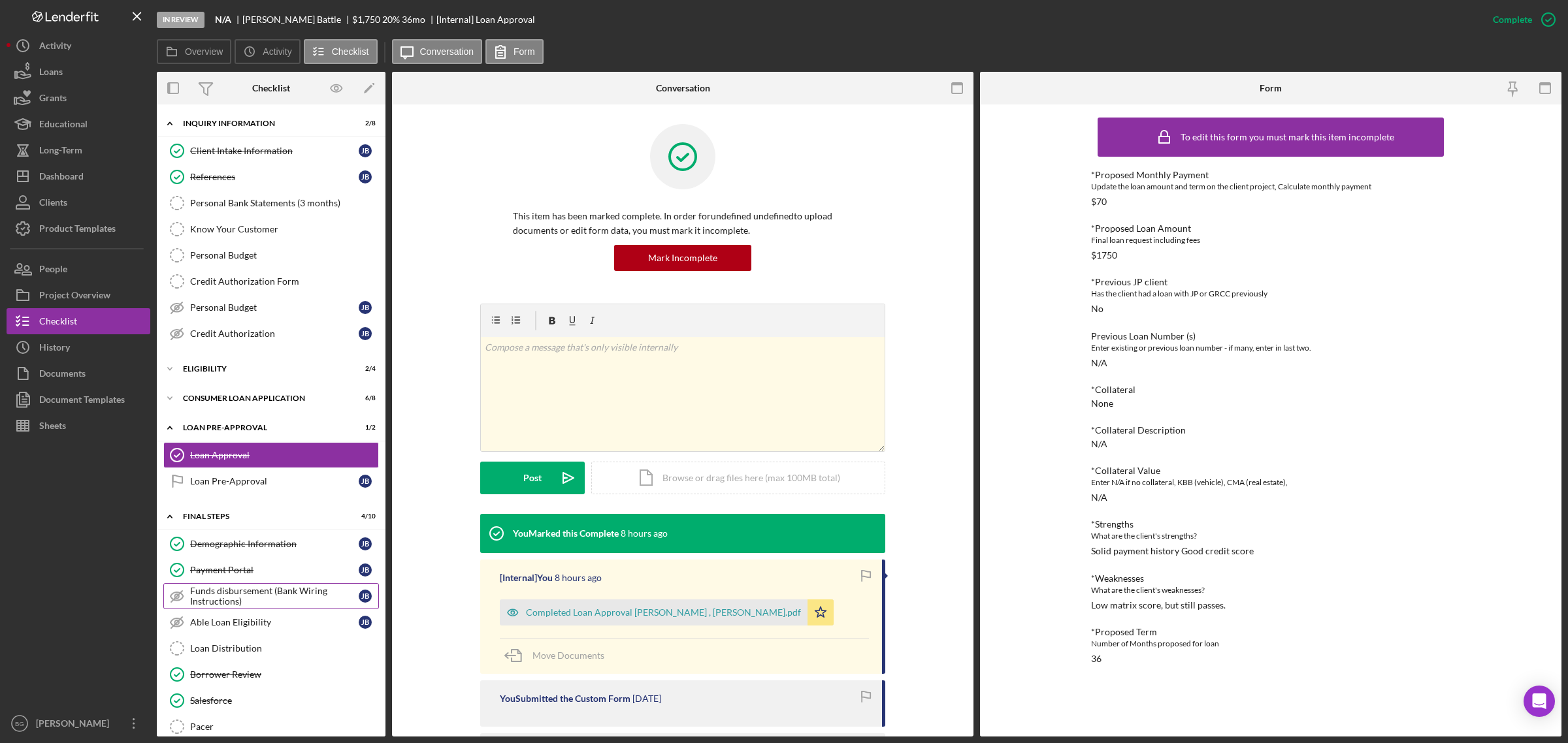
scroll to position [105, 0]
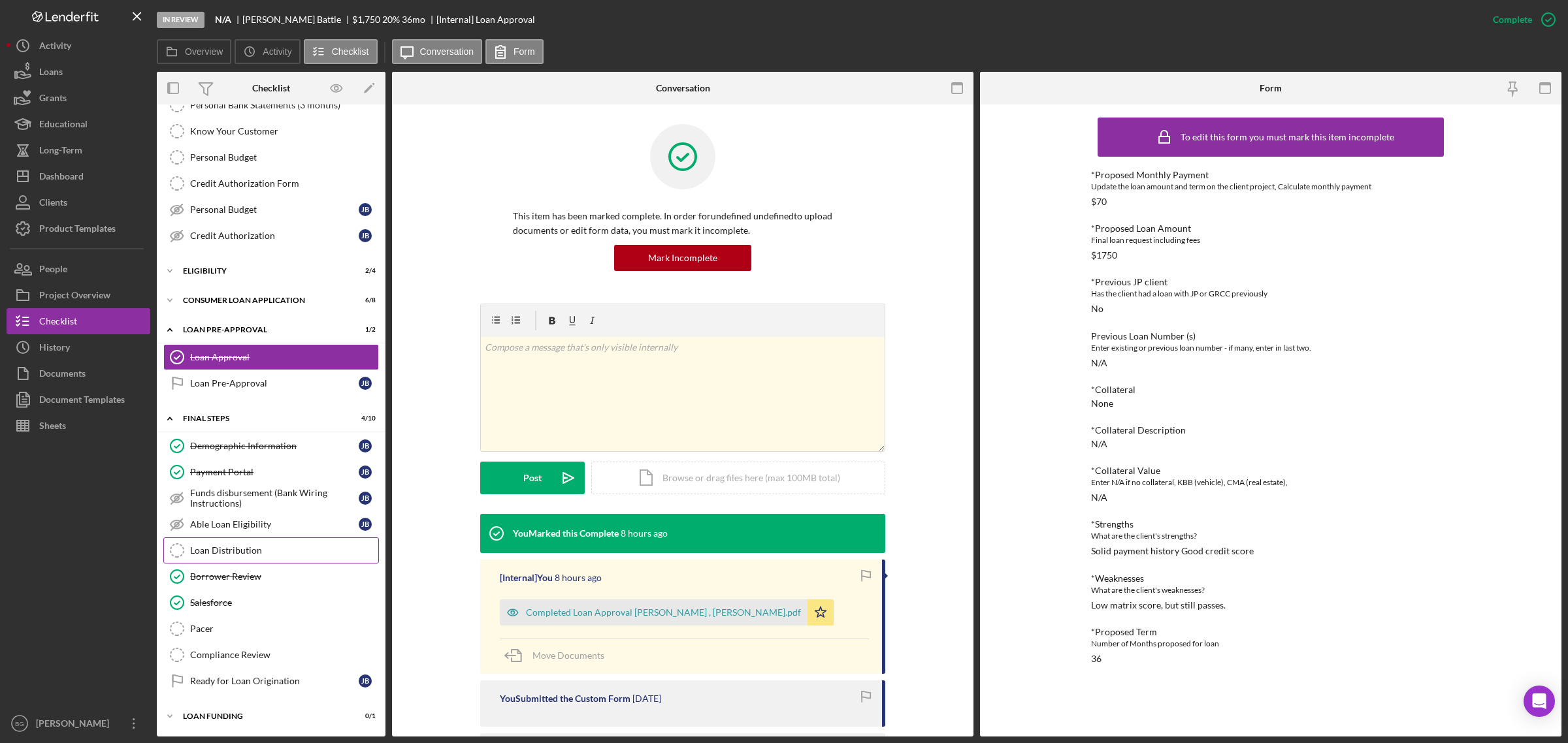
click at [216, 545] on div "Loan Distribution" at bounding box center [283, 550] width 188 height 10
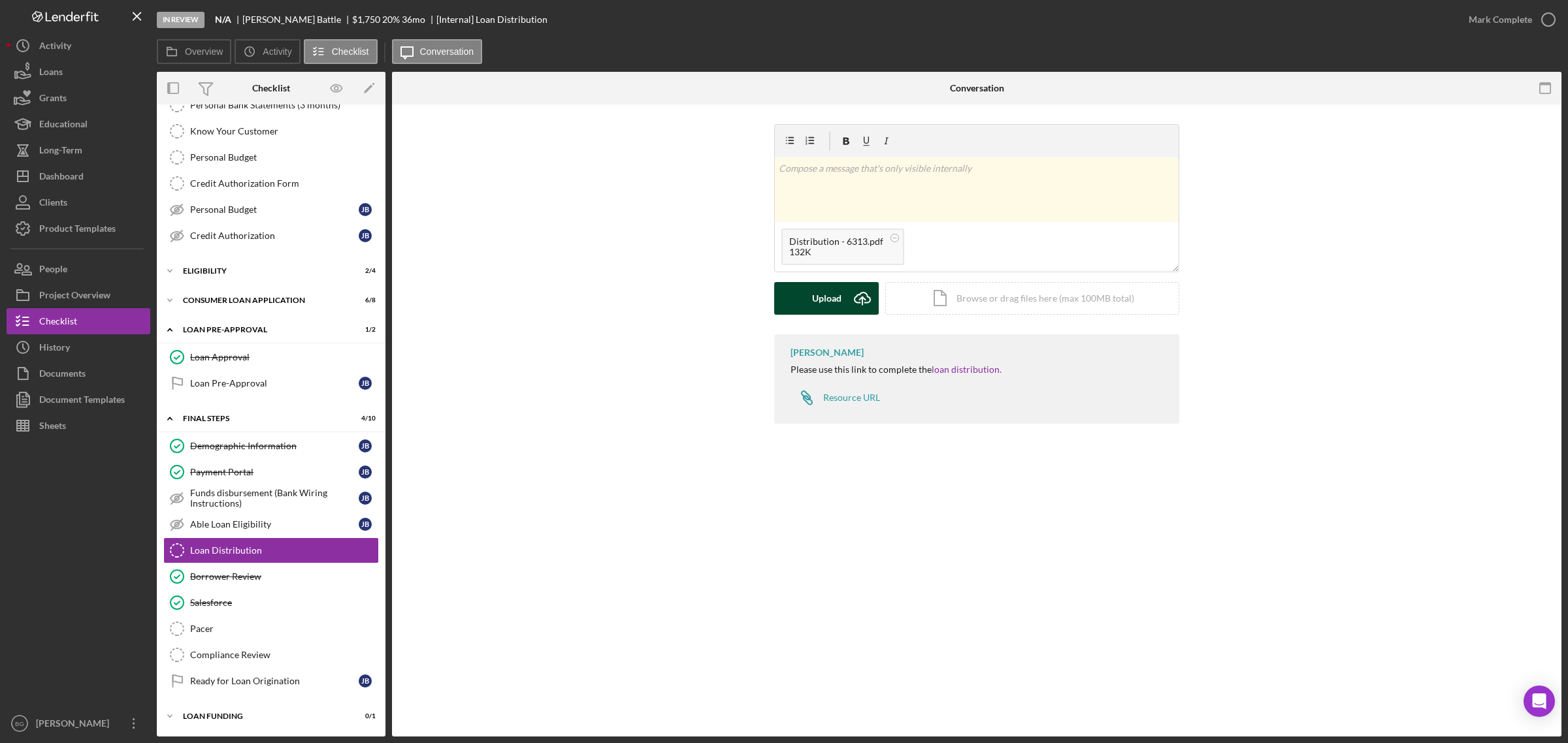
click at [802, 307] on button "Upload Icon/Upload" at bounding box center [826, 298] width 105 height 33
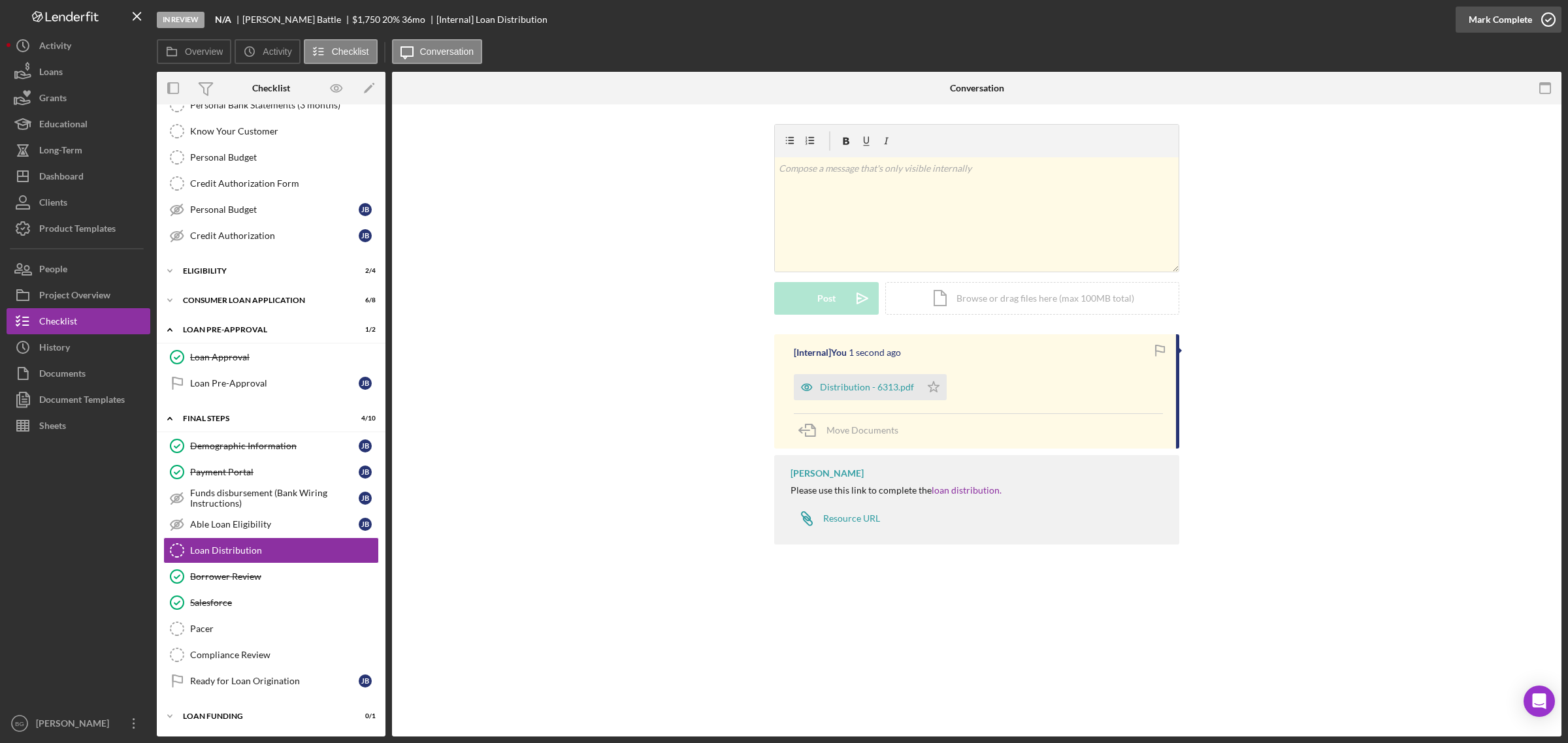
click at [1501, 18] on div "Mark Complete" at bounding box center [1500, 19] width 63 height 26
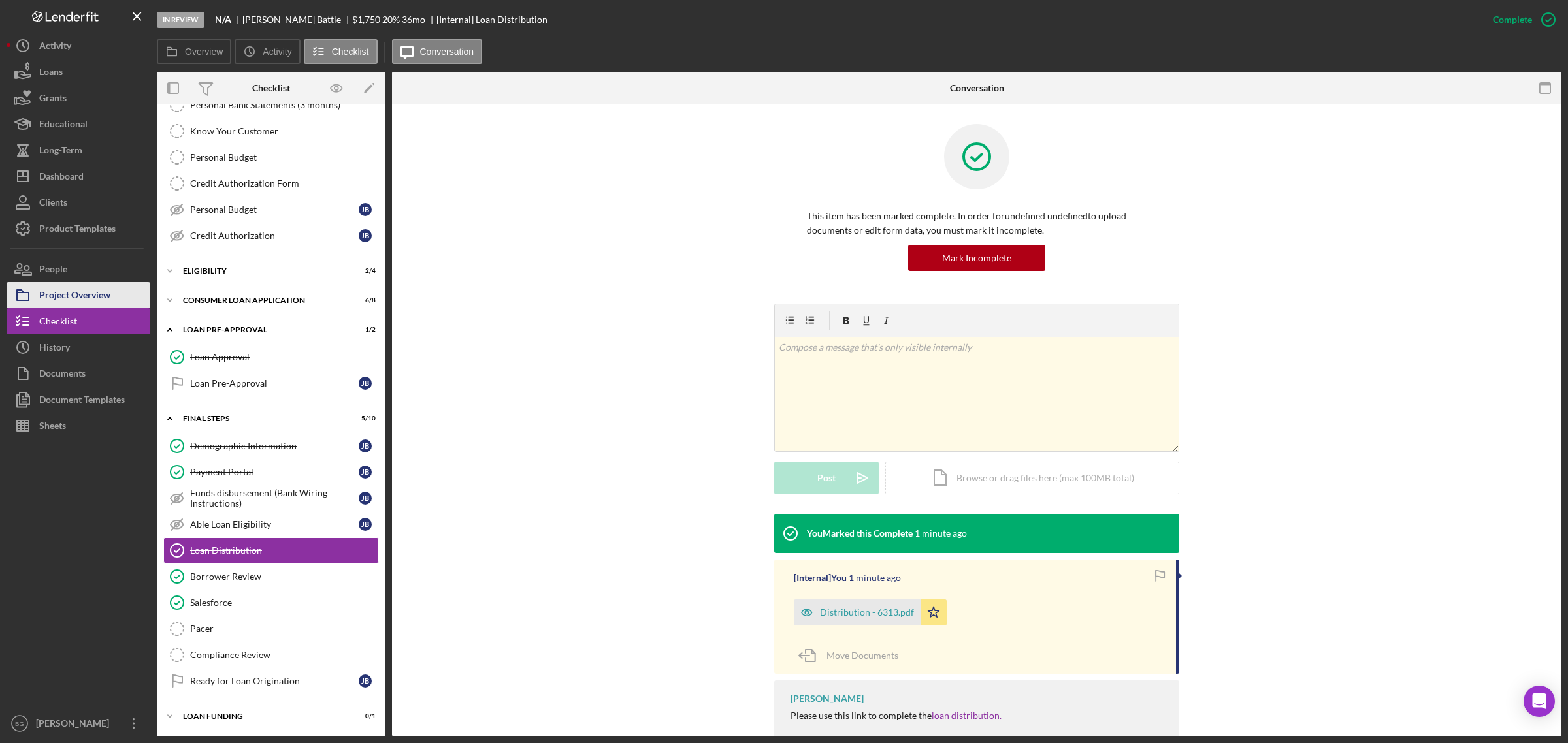
click at [106, 303] on div "Project Overview" at bounding box center [74, 296] width 71 height 30
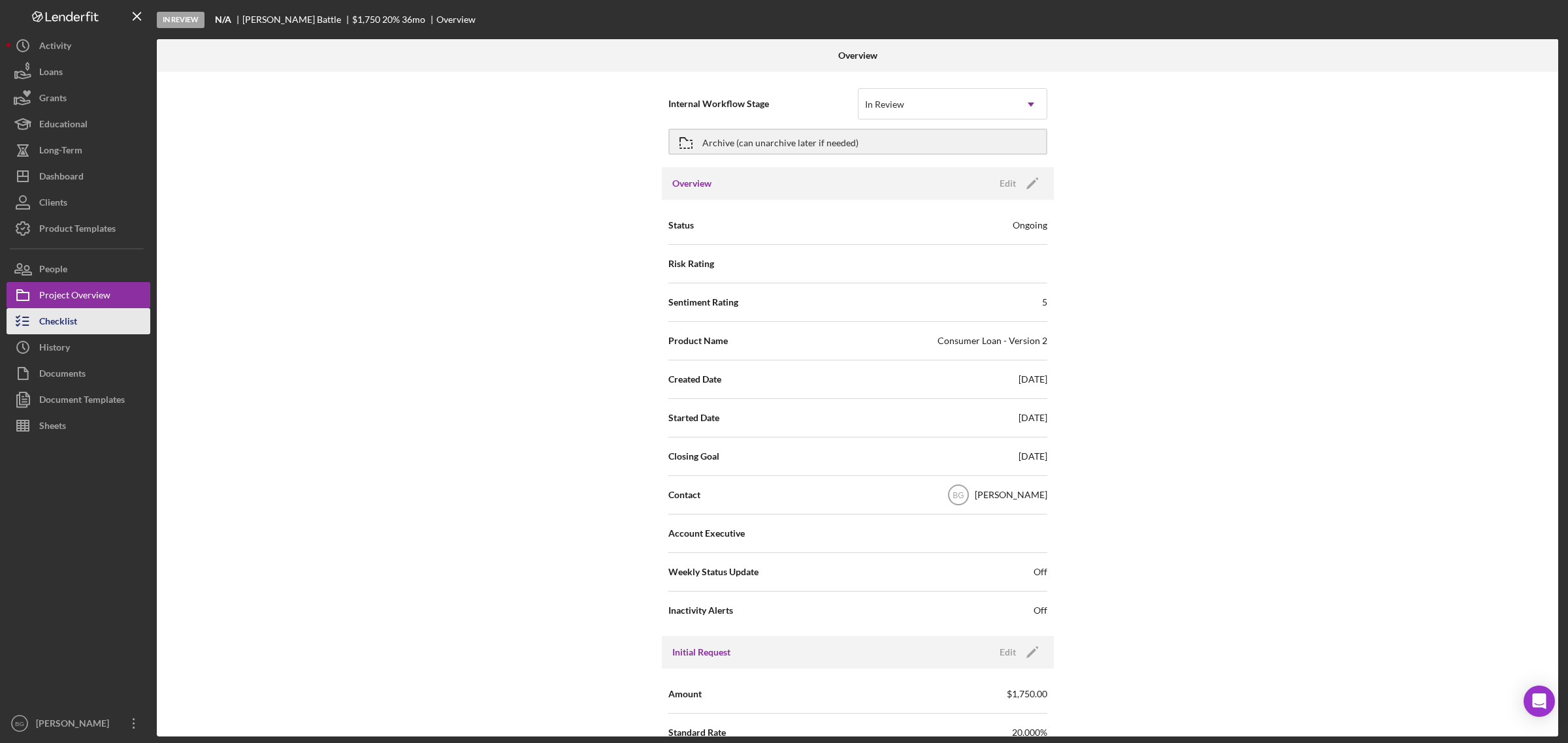
click at [83, 314] on button "Checklist" at bounding box center [78, 321] width 143 height 26
